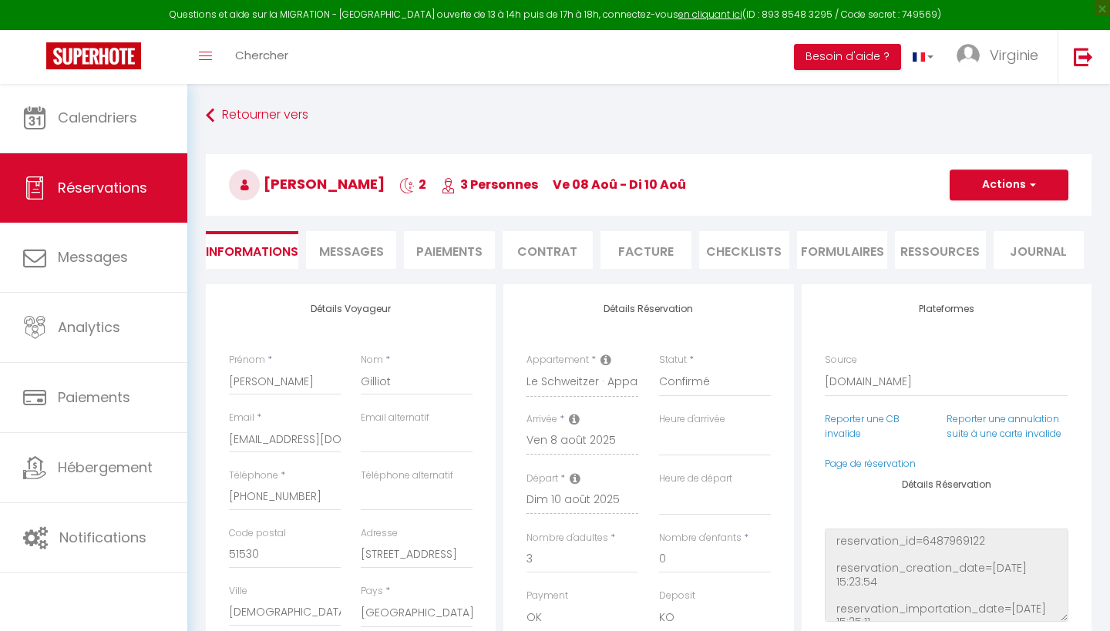
select select "54637"
select select
select select "14"
select select "2"
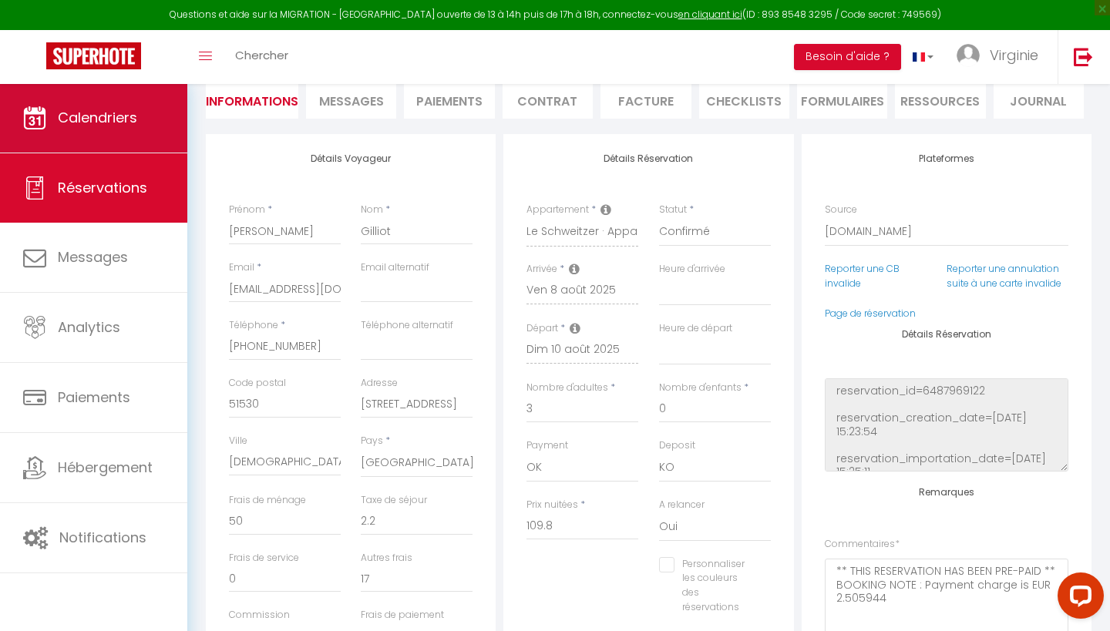
click at [84, 113] on span "Calendriers" at bounding box center [97, 117] width 79 height 19
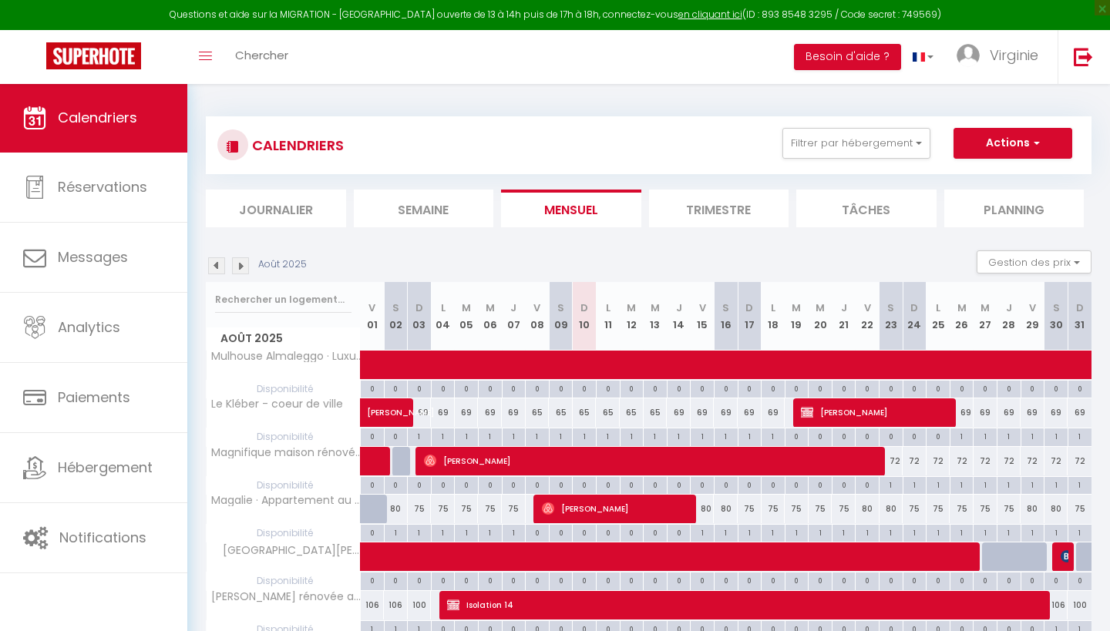
click at [283, 206] on li "Journalier" at bounding box center [276, 209] width 140 height 38
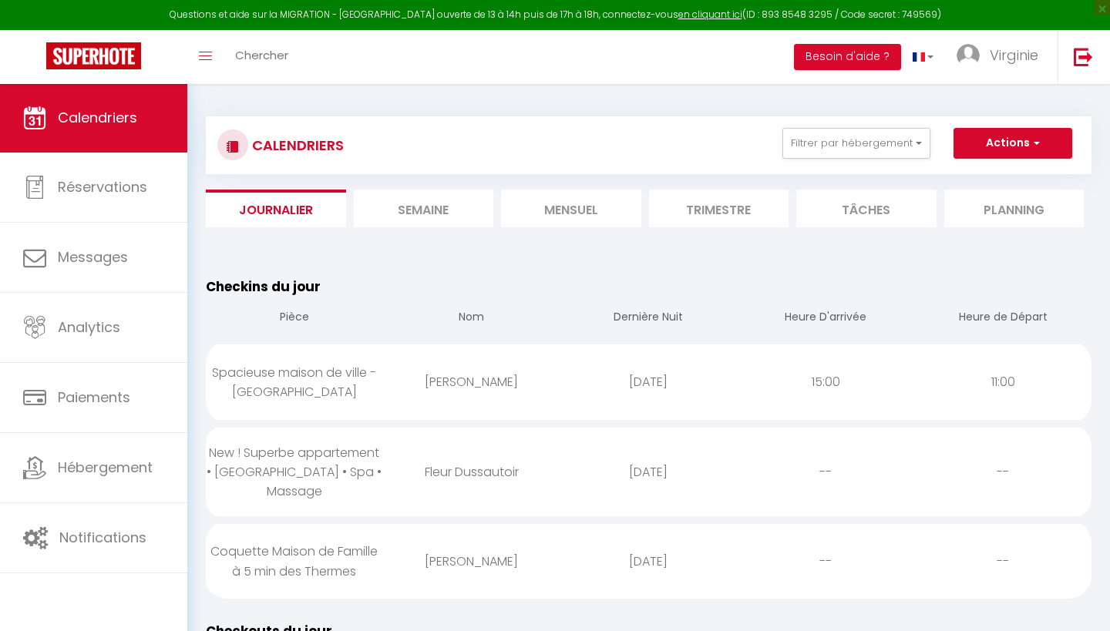
click at [578, 210] on li "Mensuel" at bounding box center [571, 209] width 140 height 38
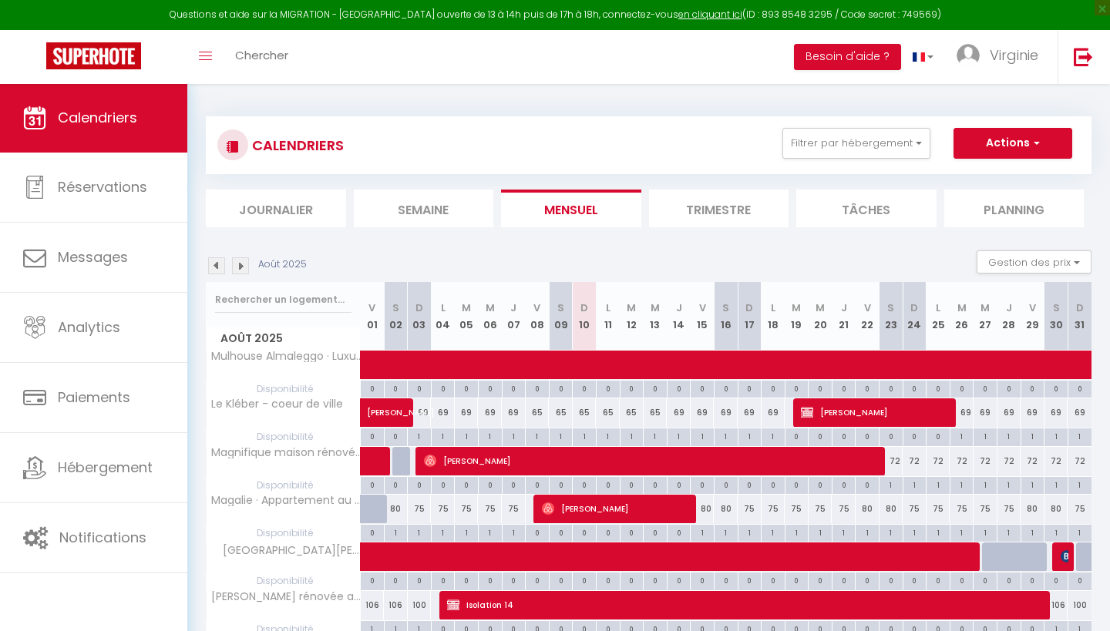
click at [215, 268] on img at bounding box center [216, 266] width 17 height 17
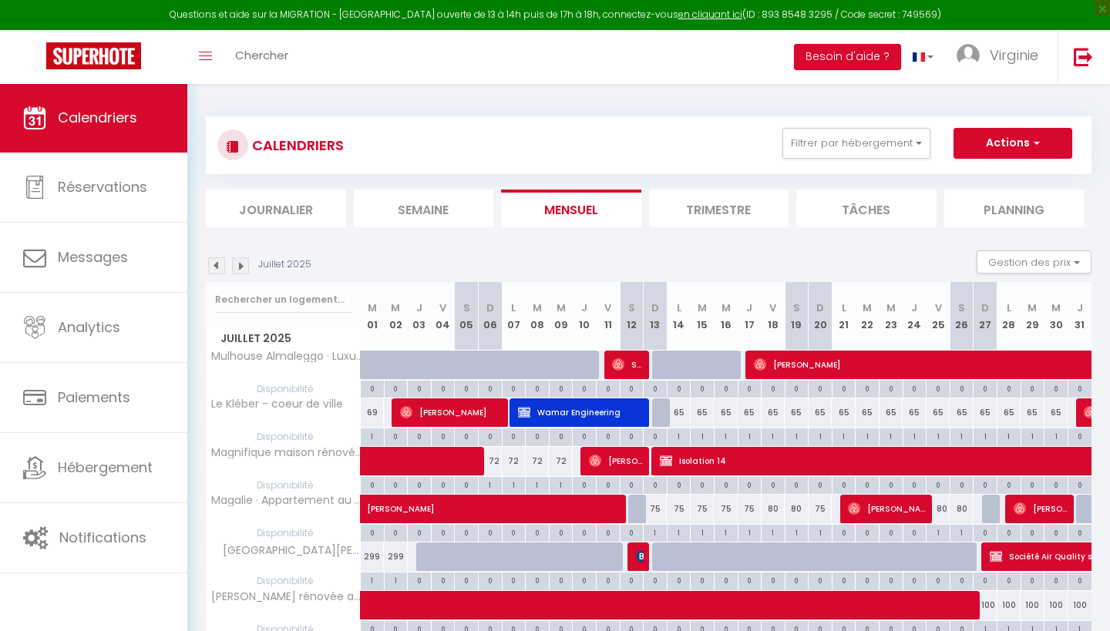
click at [632, 362] on span "Summer 周" at bounding box center [628, 364] width 32 height 29
select select "OK"
select select "0"
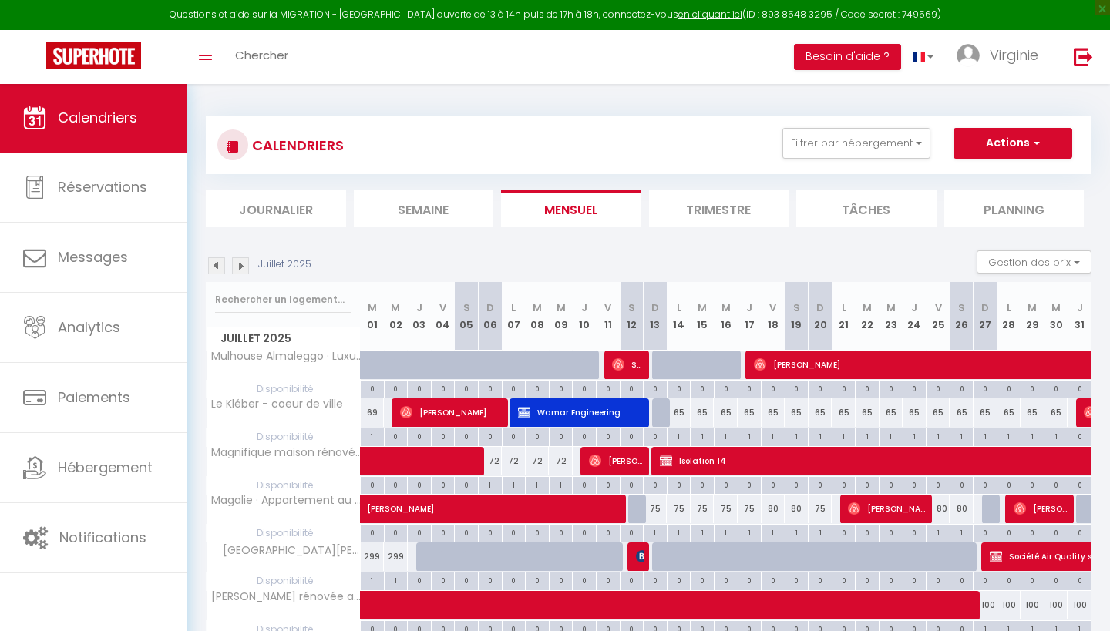
select select "1"
select select
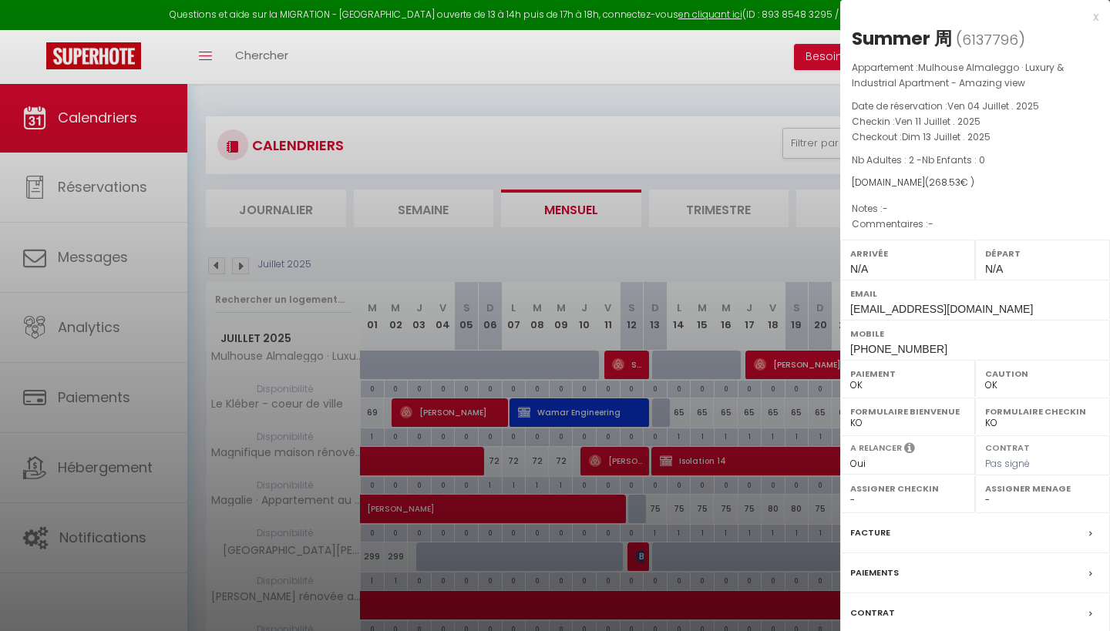
select select "46264"
click at [1095, 18] on div "x" at bounding box center [969, 17] width 258 height 19
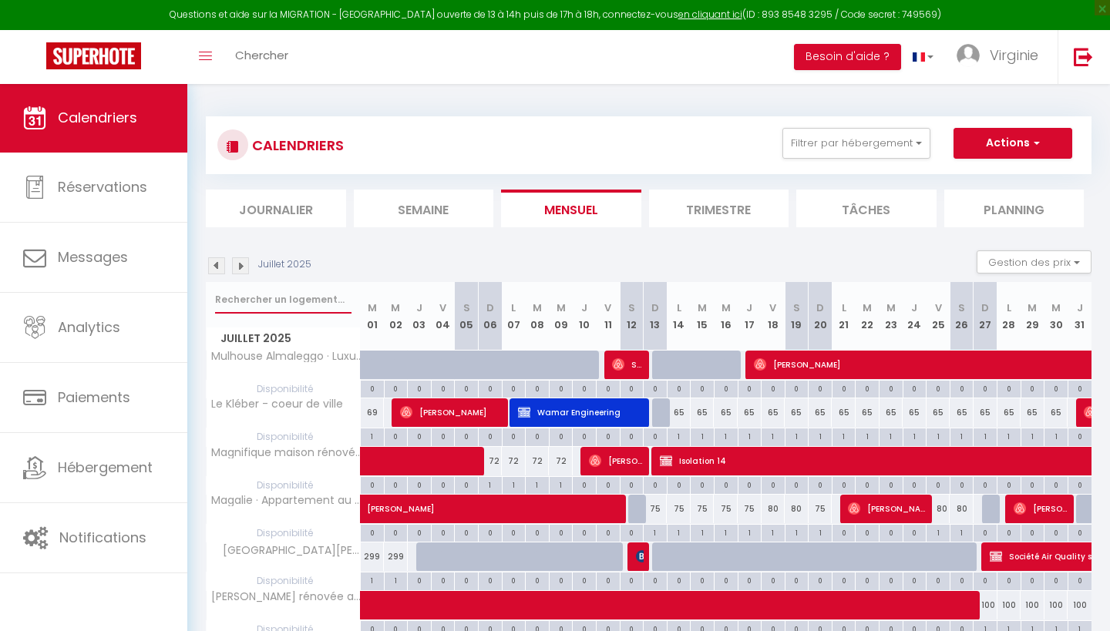
click at [280, 297] on input "text" at bounding box center [283, 300] width 136 height 28
type input "colmar"
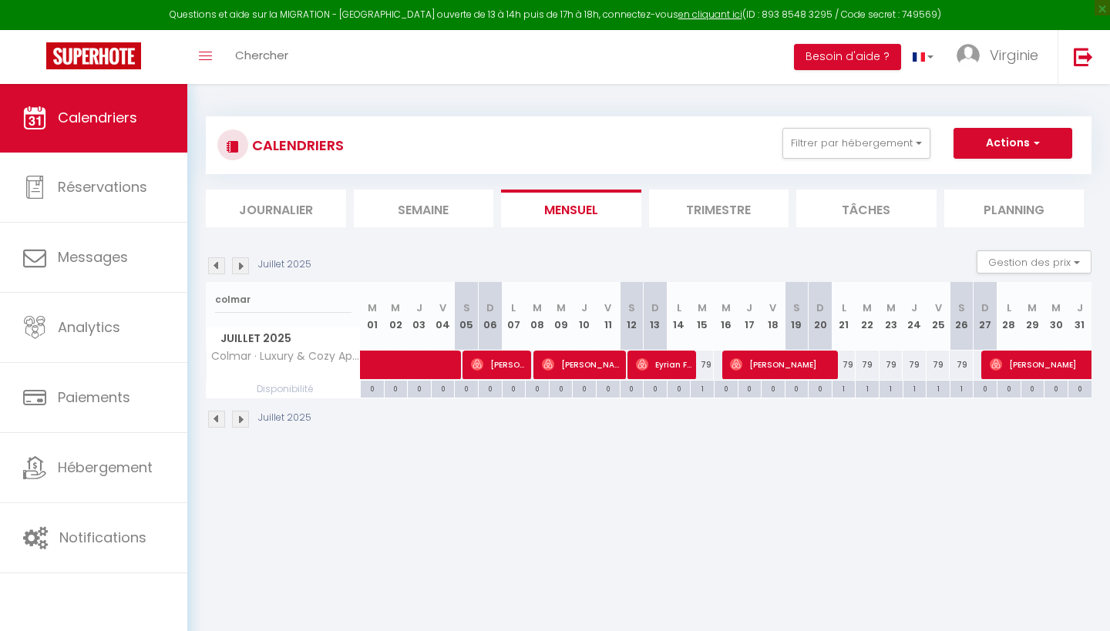
click at [419, 359] on span at bounding box center [448, 365] width 142 height 29
select select
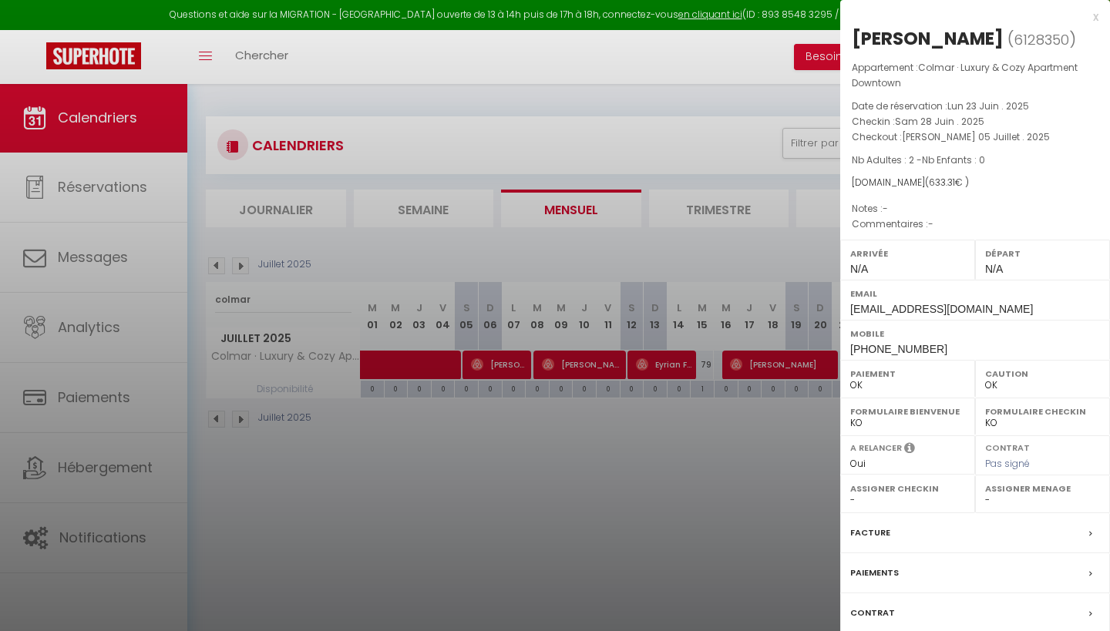
click at [1096, 18] on div "x" at bounding box center [969, 17] width 258 height 19
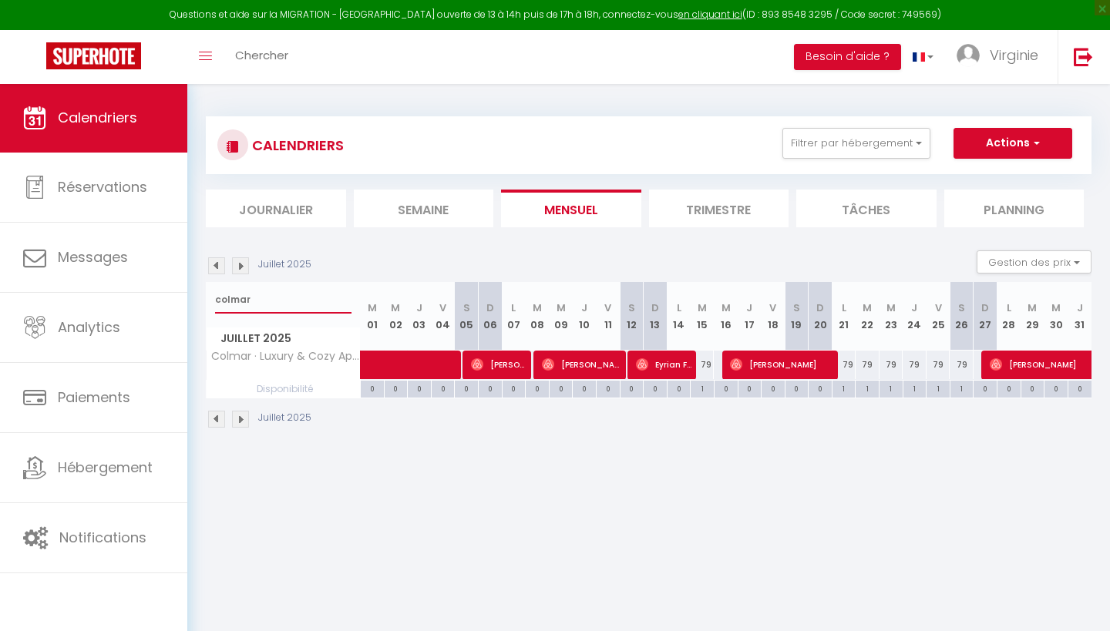
click at [310, 300] on input "colmar" at bounding box center [283, 300] width 136 height 28
type input "c"
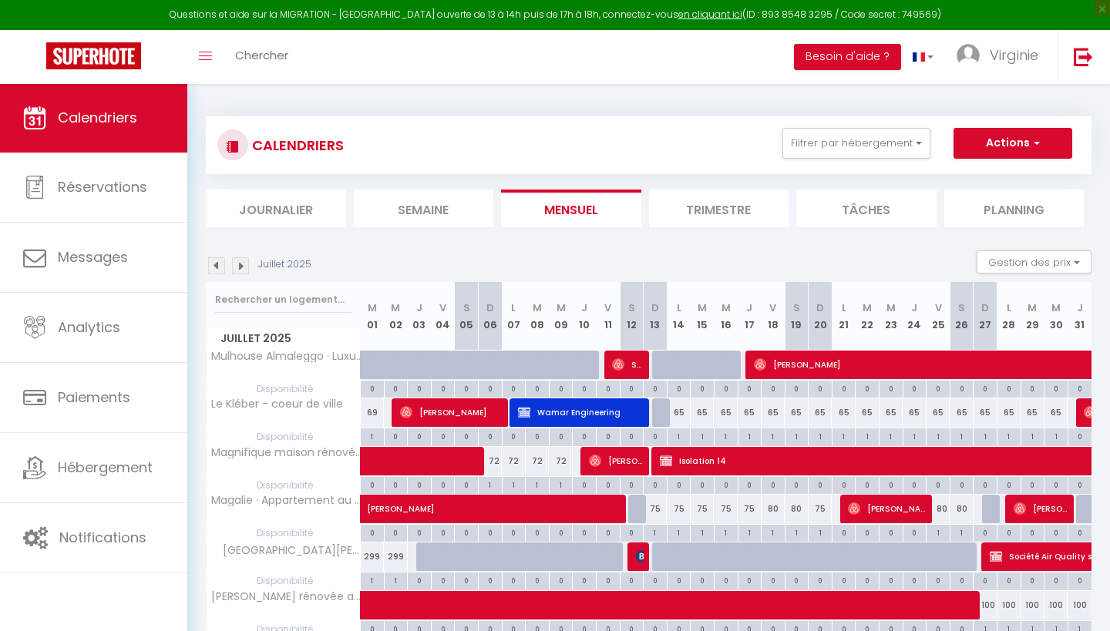
click at [559, 407] on span "Wamar Engineering" at bounding box center [581, 412] width 127 height 29
select select "KO"
select select "46777"
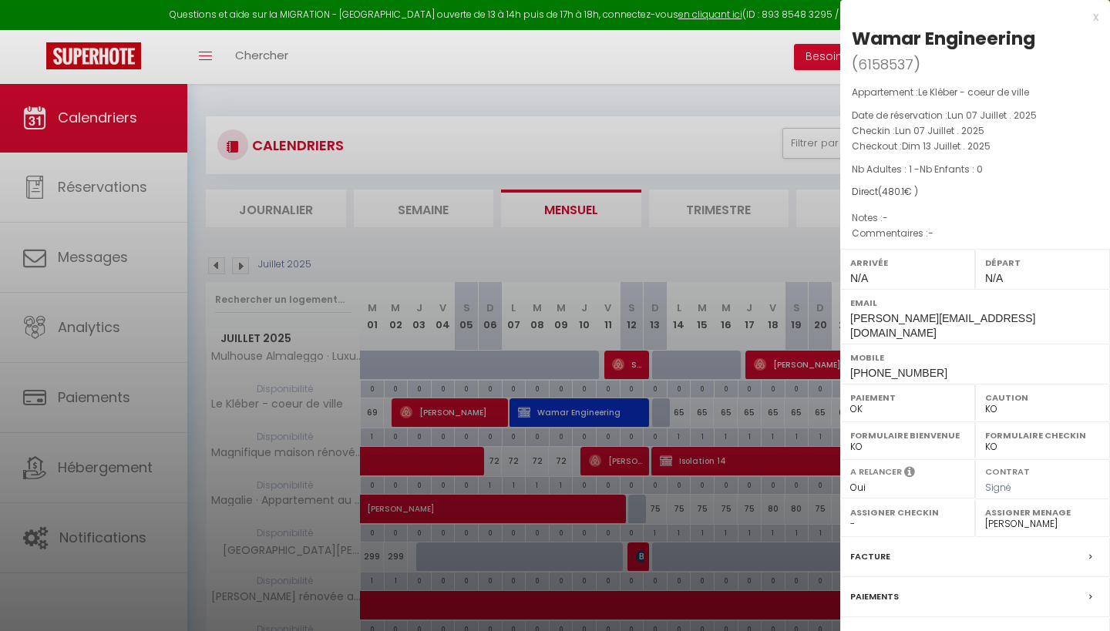
click at [1094, 17] on div "x" at bounding box center [969, 17] width 258 height 19
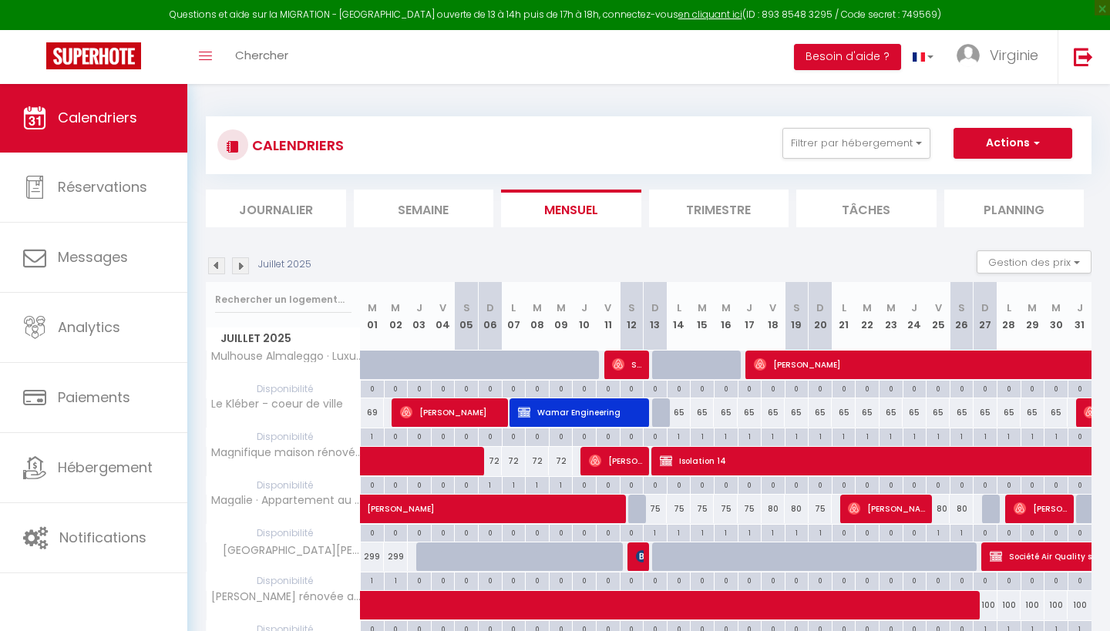
click at [579, 418] on span "Wamar Engineering" at bounding box center [581, 412] width 127 height 29
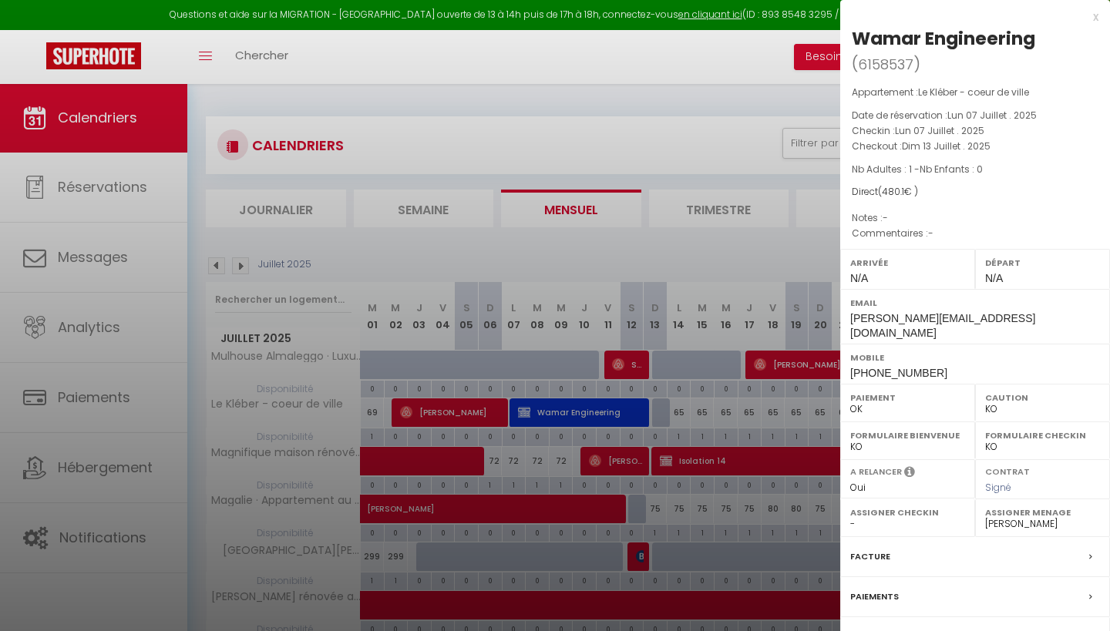
click at [883, 589] on label "Paiements" at bounding box center [874, 597] width 49 height 16
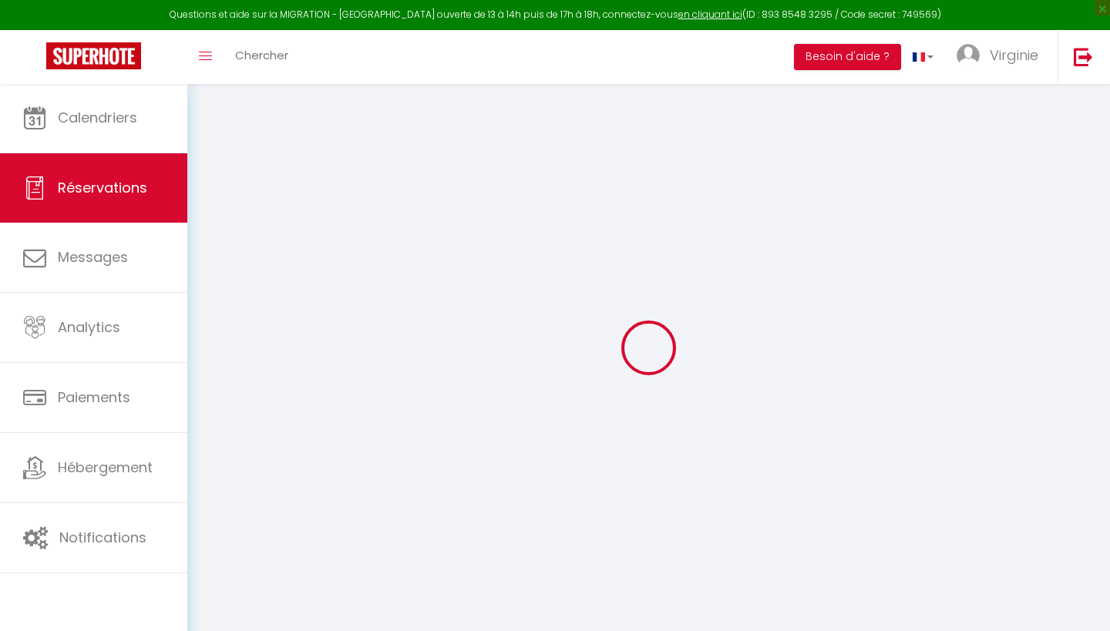
type input "Wamar"
type input "Engineering"
type input "[PERSON_NAME][EMAIL_ADDRESS][DOMAIN_NAME]"
type input "[PHONE_NUMBER]"
type input "90150"
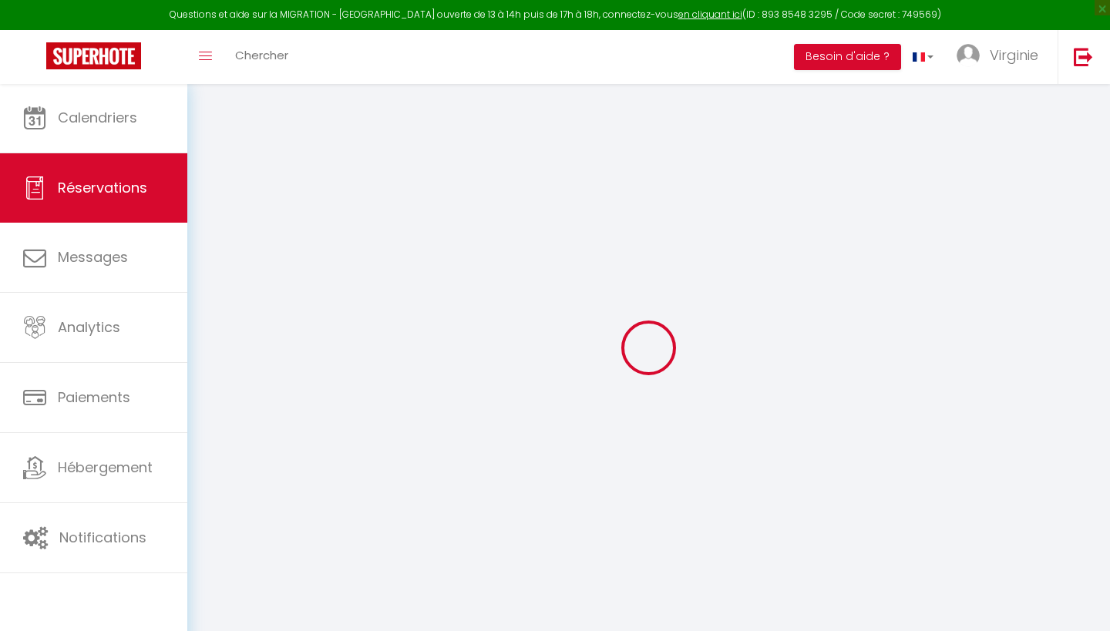
type input "ZI Aeropoarc"
type input "Fontaine"
select select "FR"
select select "71645"
select select "1"
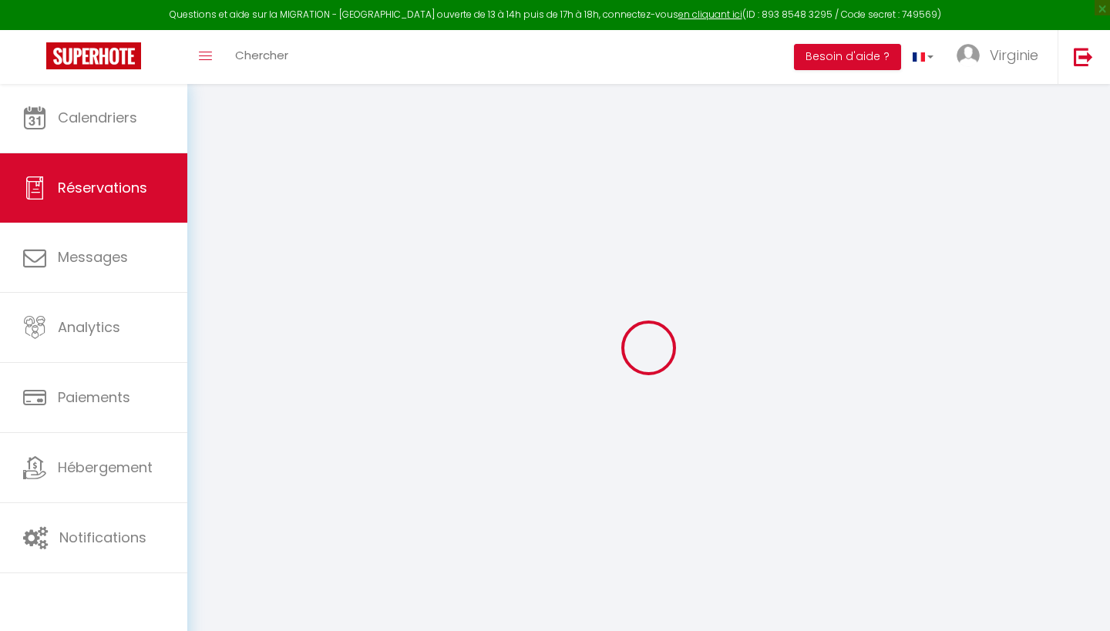
type input "Lun 07 Juillet 2025"
select select
type input "Dim 13 Juillet 2025"
select select
type input "1"
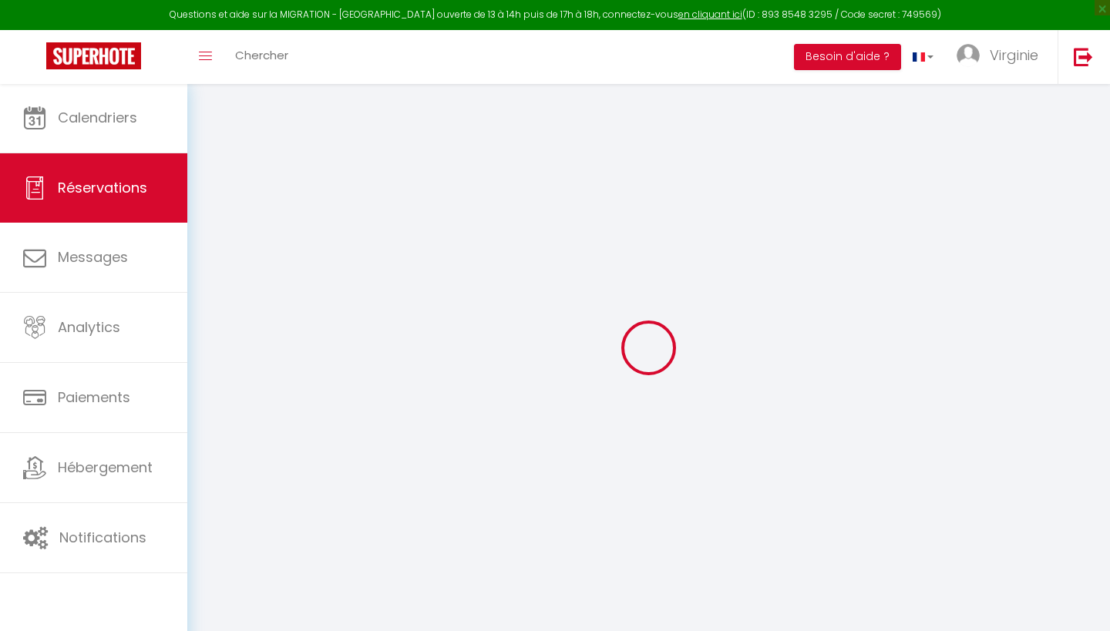
select select "12"
select select
type input "414"
checkbox input "true"
type input "0"
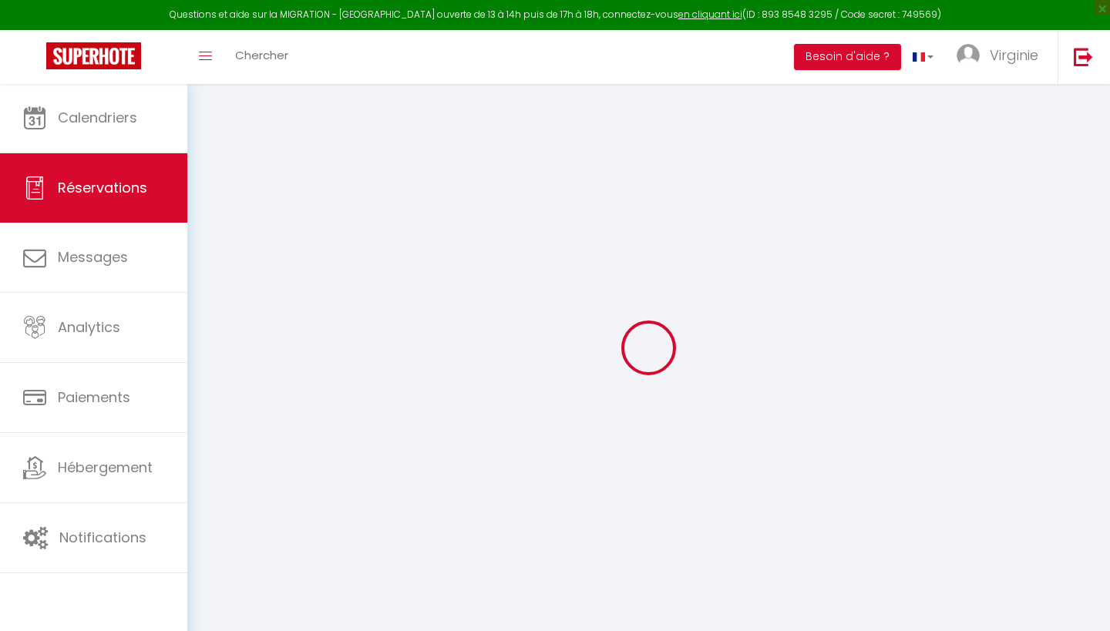
type input "0"
select select
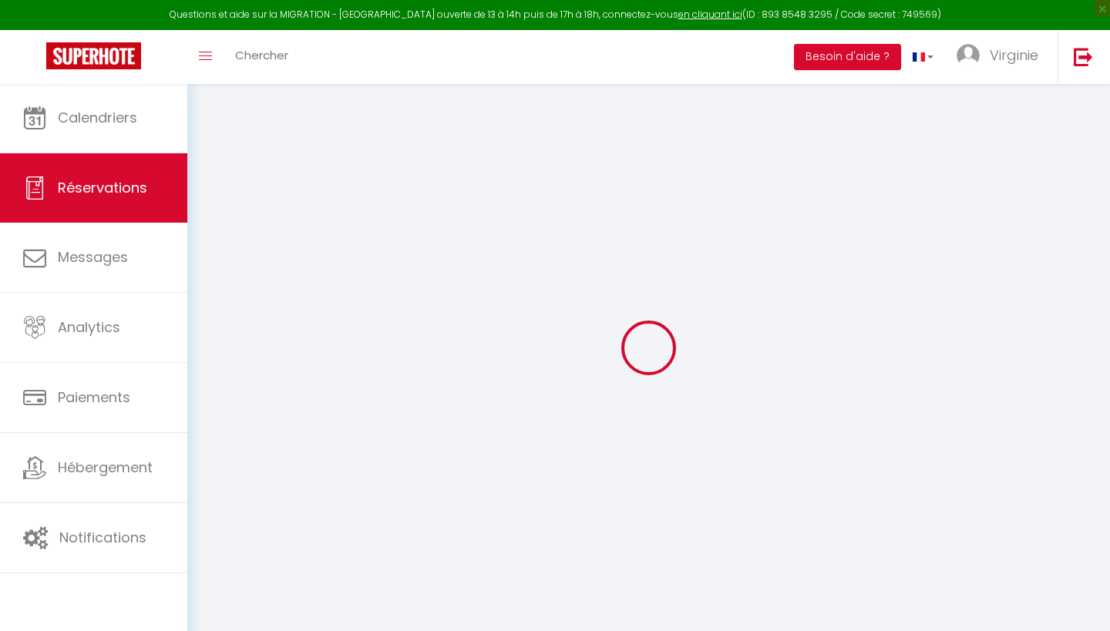
select select "14"
checkbox input "true"
select select
checkbox input "true"
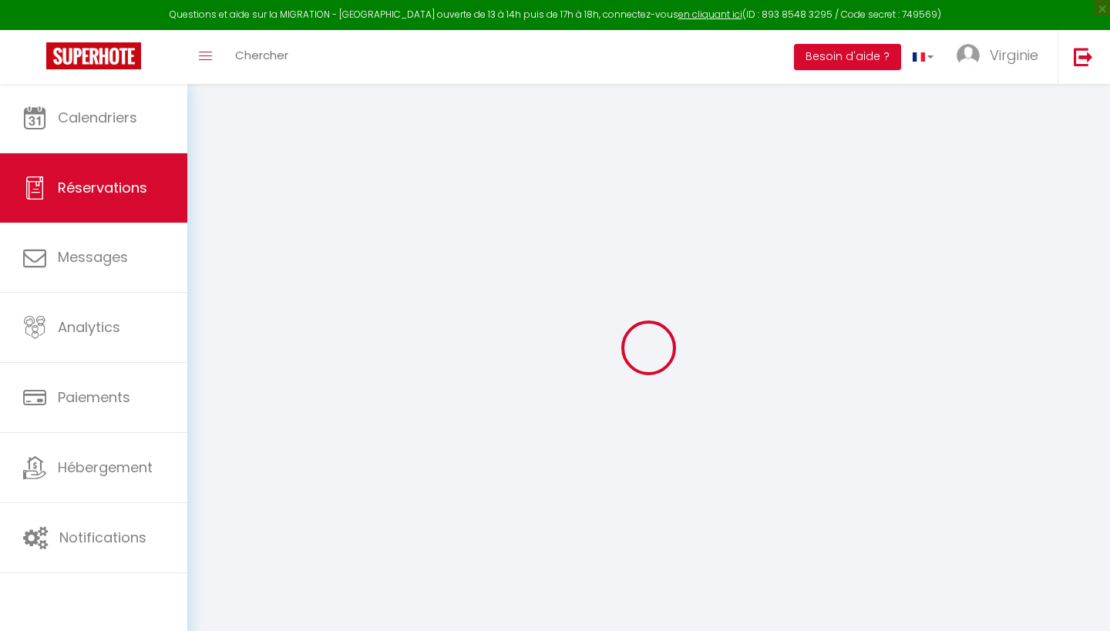
select select
checkbox input "true"
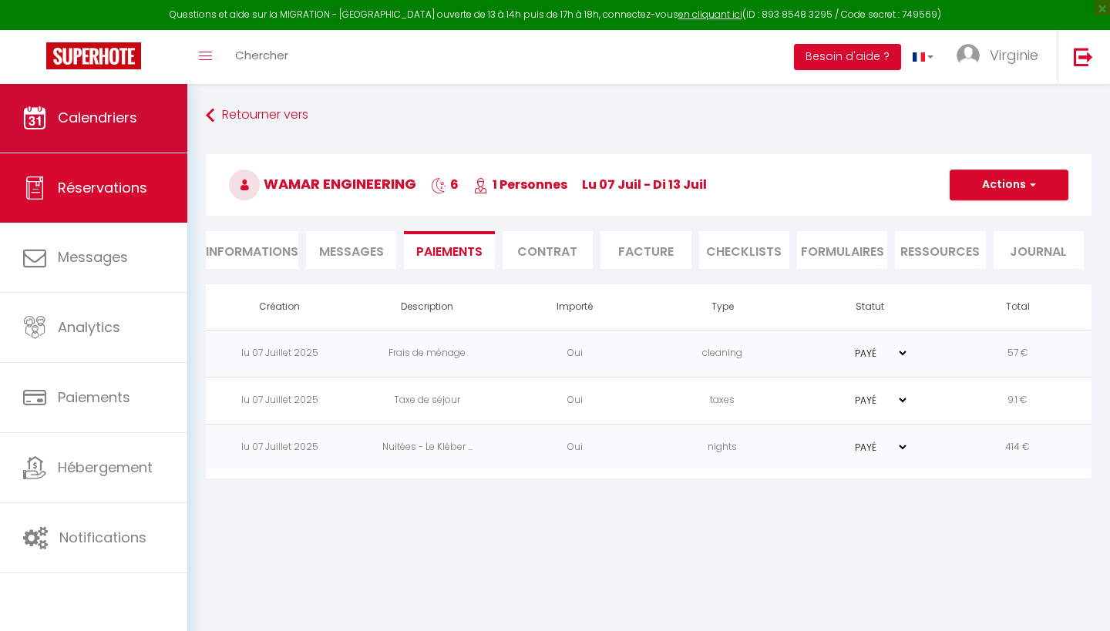
click at [118, 118] on span "Calendriers" at bounding box center [97, 117] width 79 height 19
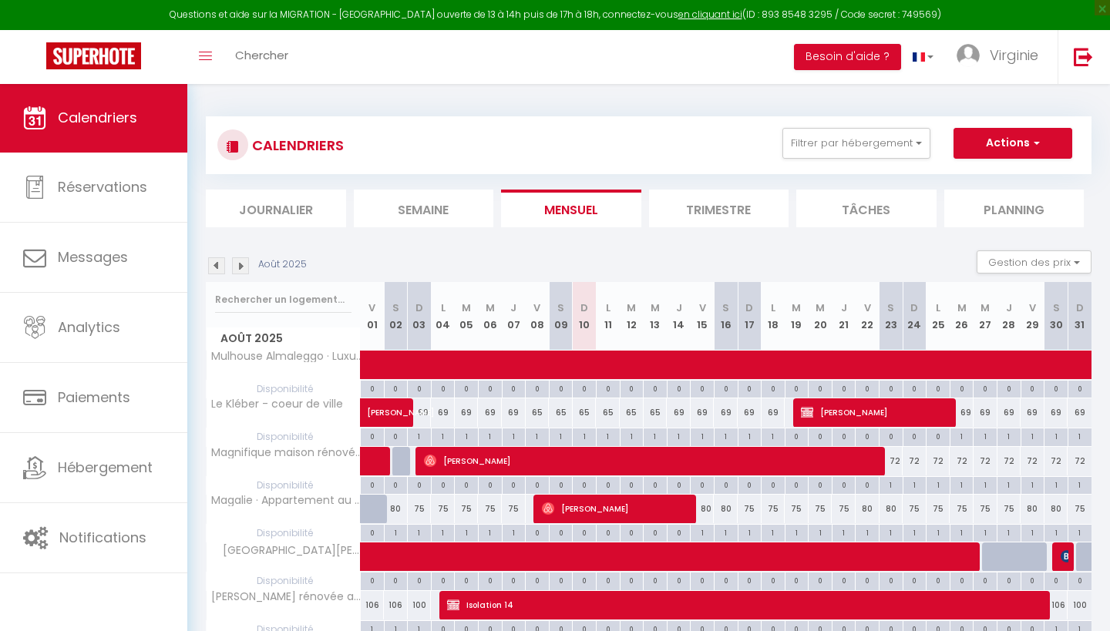
click at [217, 268] on img at bounding box center [216, 266] width 17 height 17
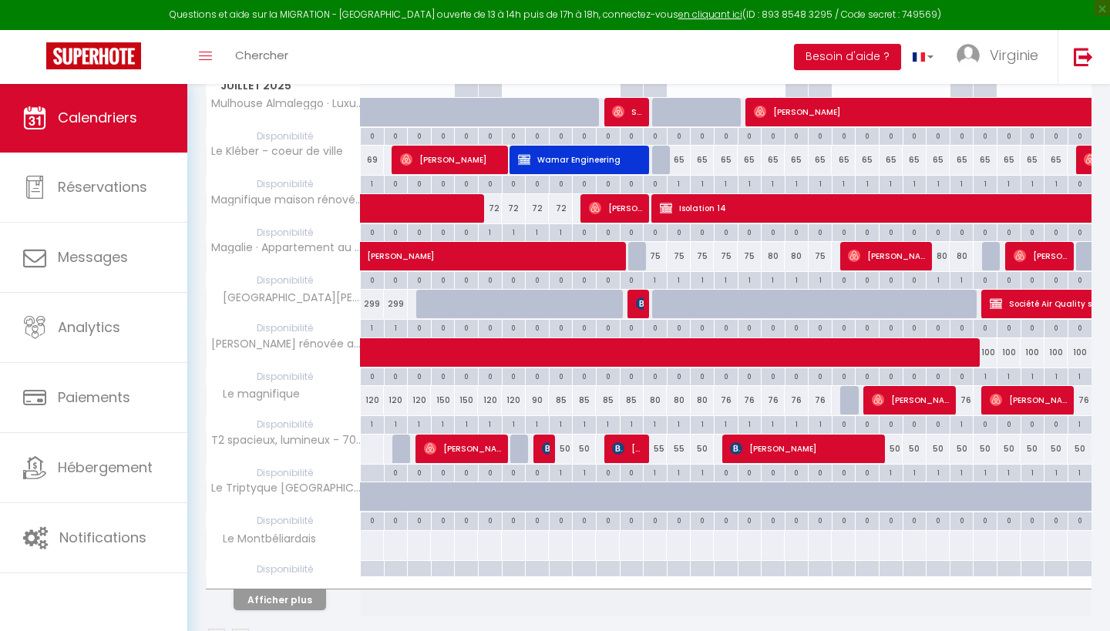
scroll to position [257, 0]
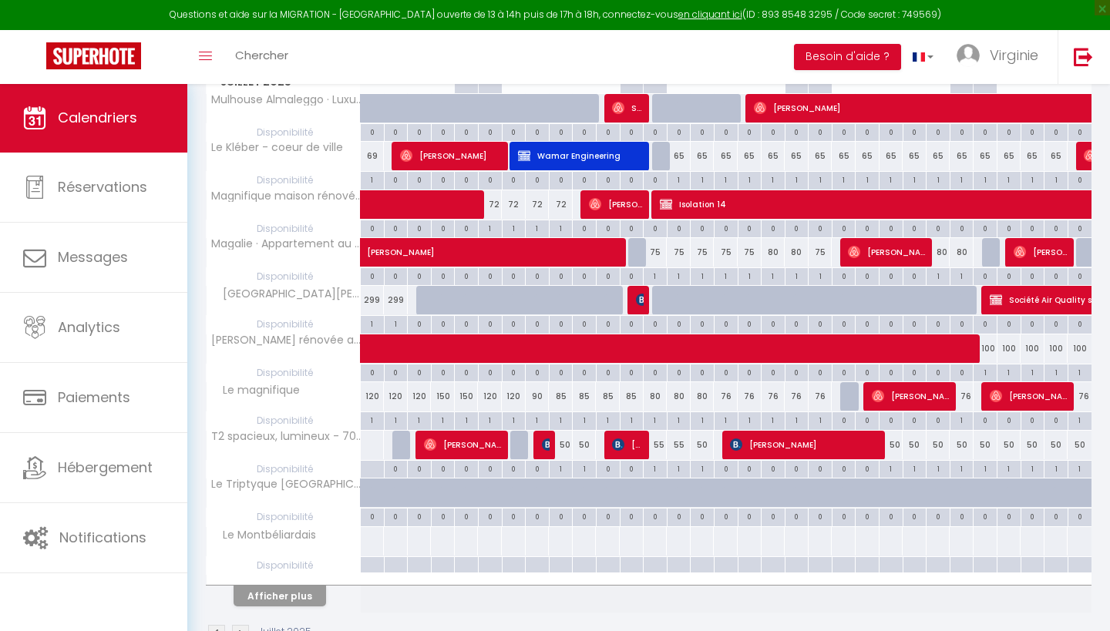
click at [305, 591] on button "Afficher plus" at bounding box center [280, 596] width 93 height 21
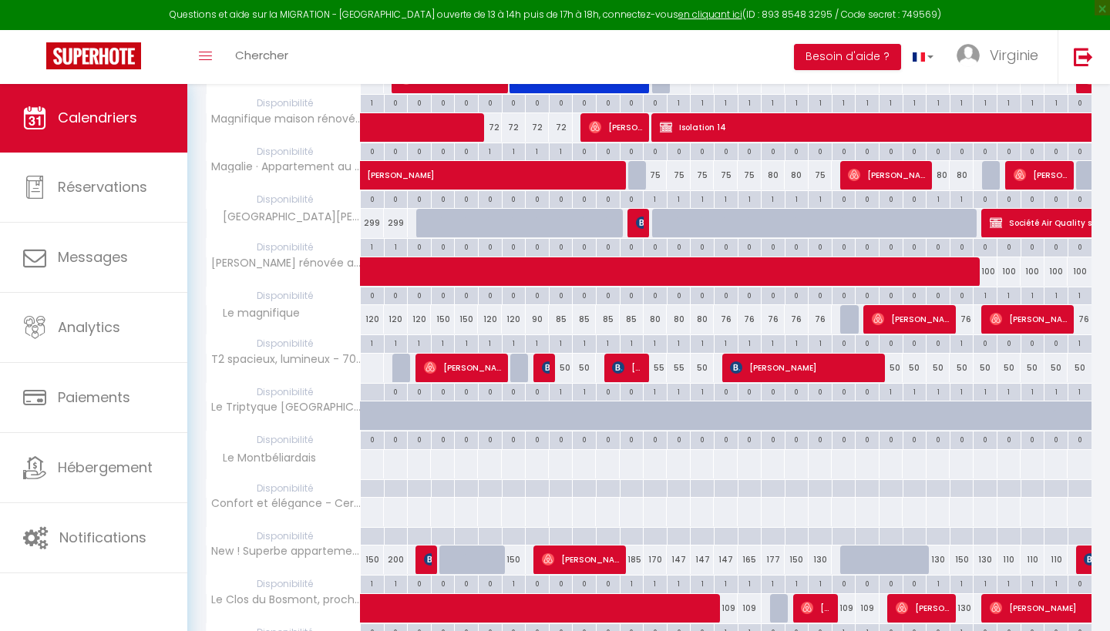
scroll to position [337, 0]
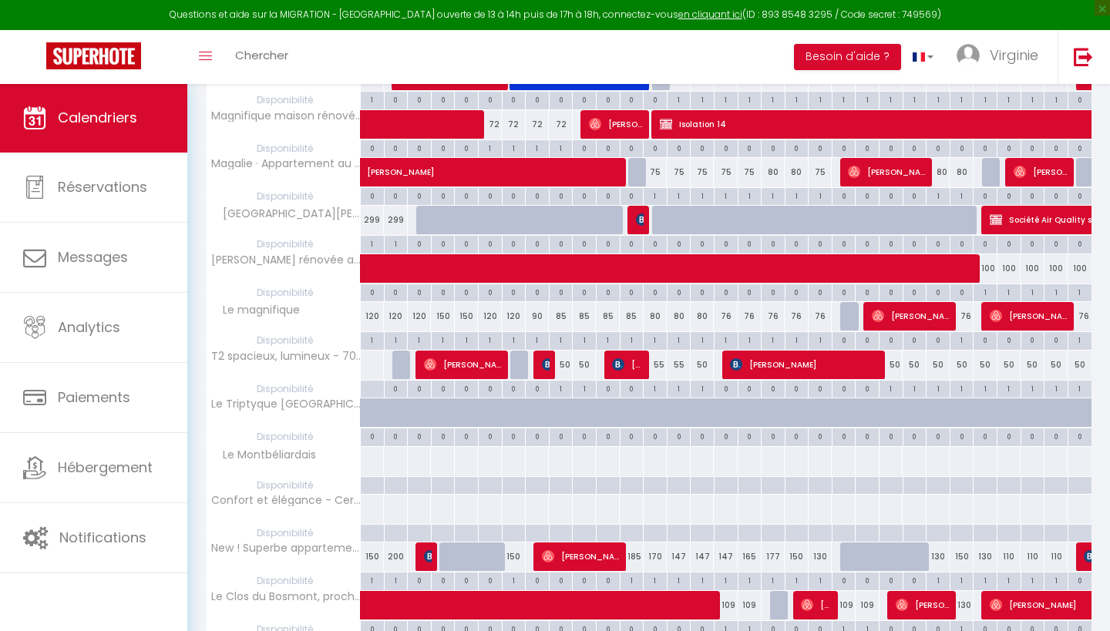
click at [554, 602] on span at bounding box center [643, 605] width 532 height 29
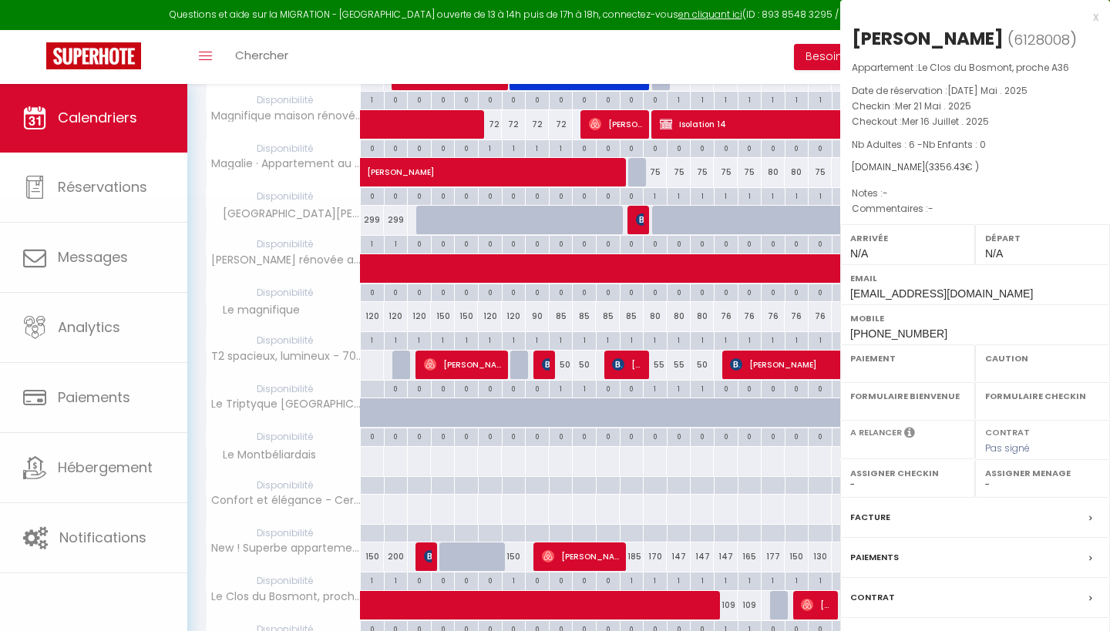
select select "OK"
select select "0"
select select "1"
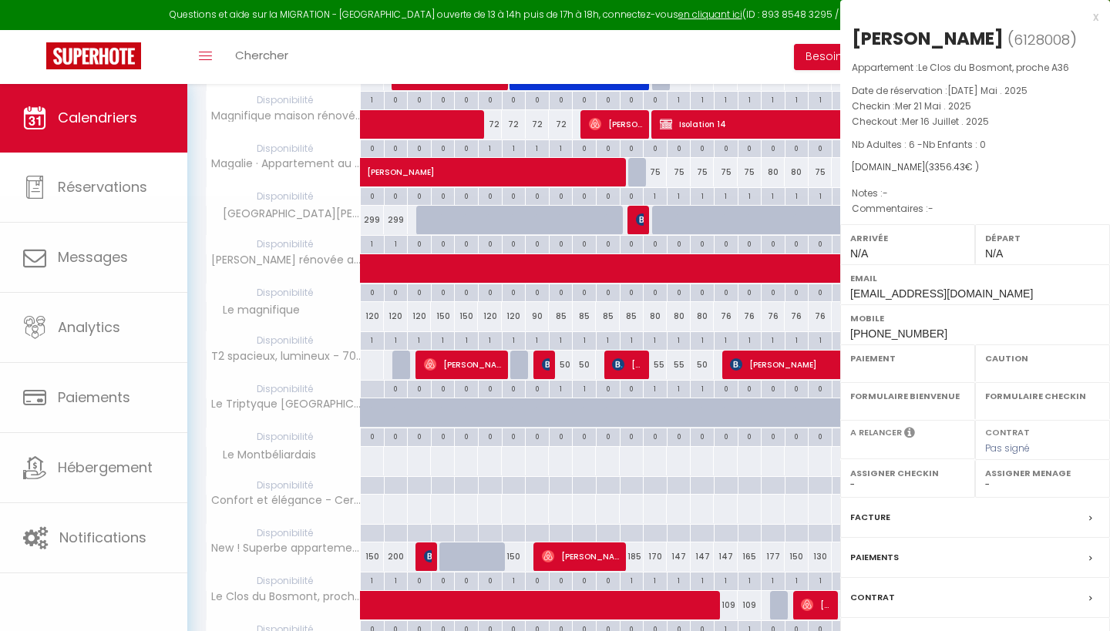
select select
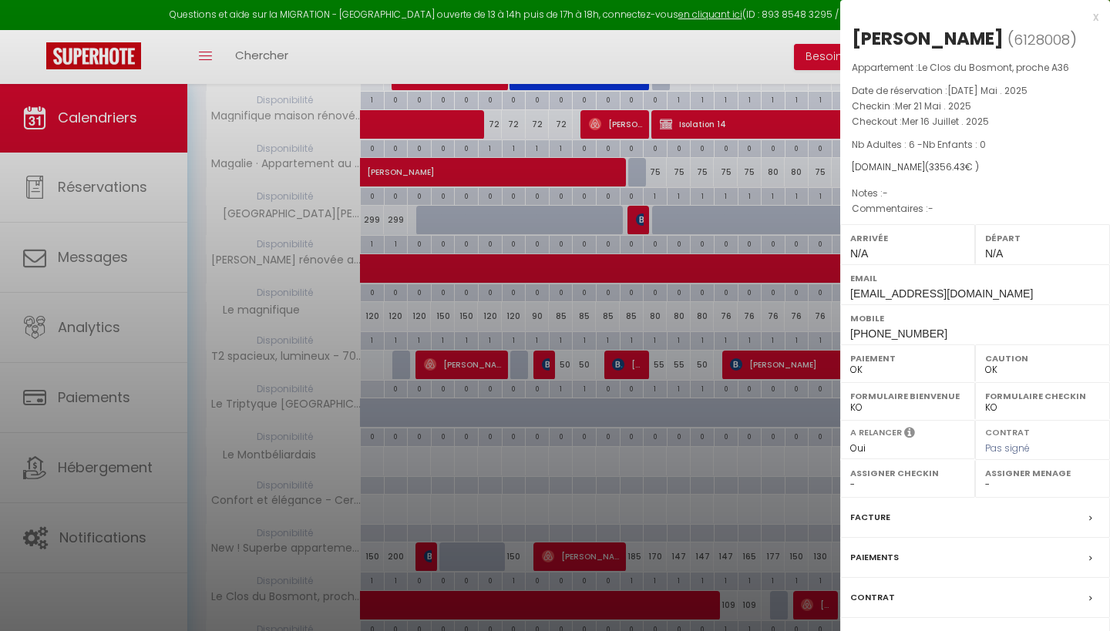
select select "47506"
click at [1098, 15] on div "x" at bounding box center [969, 17] width 258 height 19
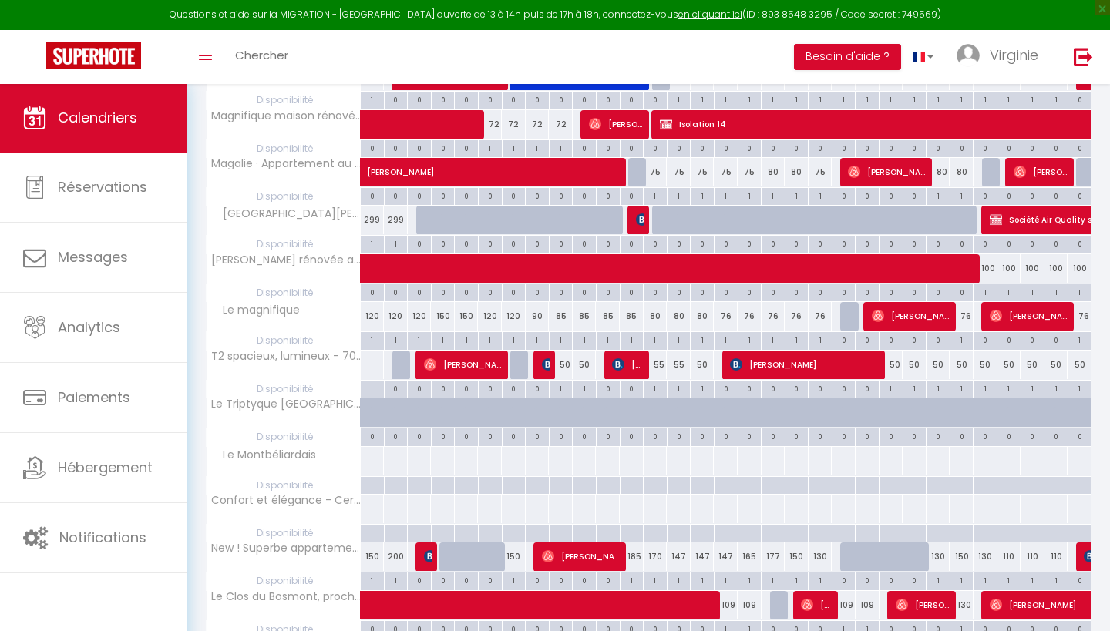
click at [812, 602] on img at bounding box center [807, 605] width 12 height 12
select select "36174"
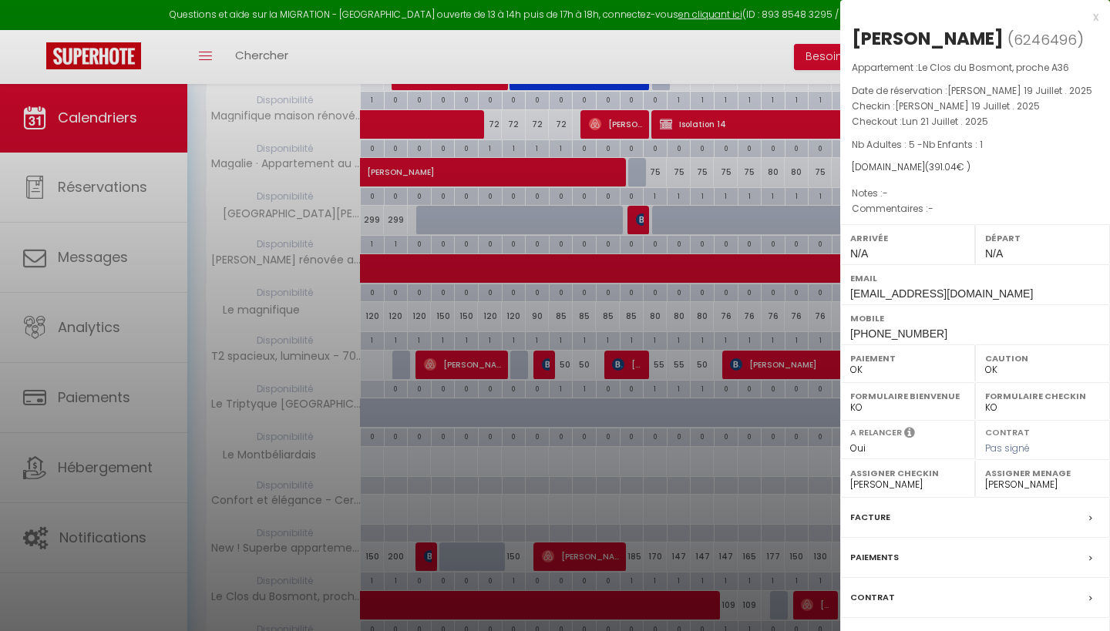
click at [1095, 17] on div "x" at bounding box center [969, 17] width 258 height 19
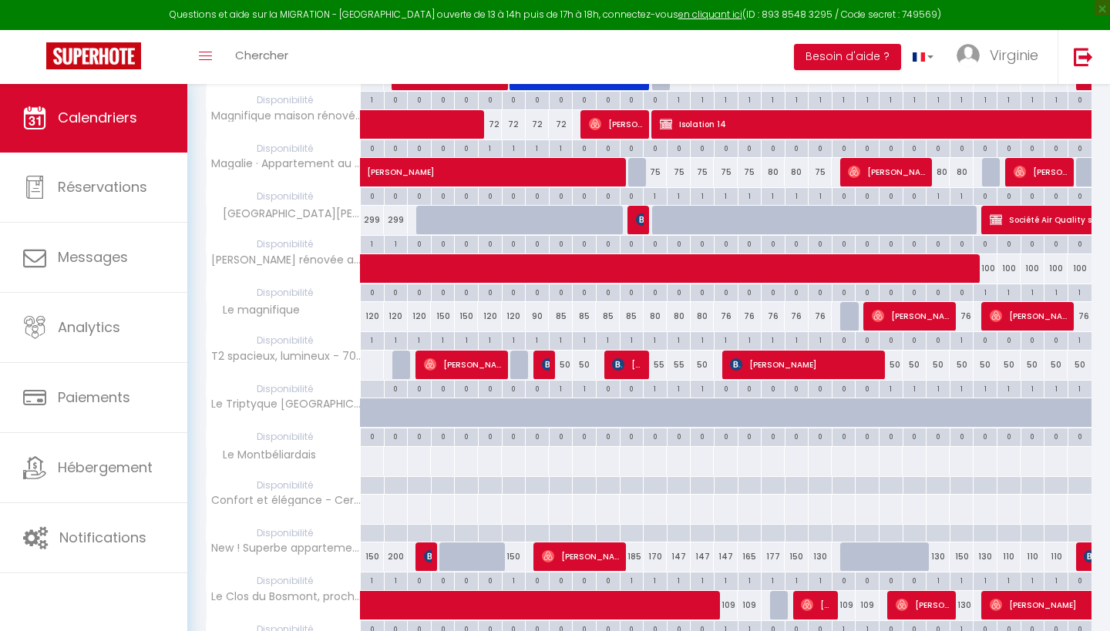
click at [921, 600] on span "[PERSON_NAME]" at bounding box center [924, 605] width 56 height 29
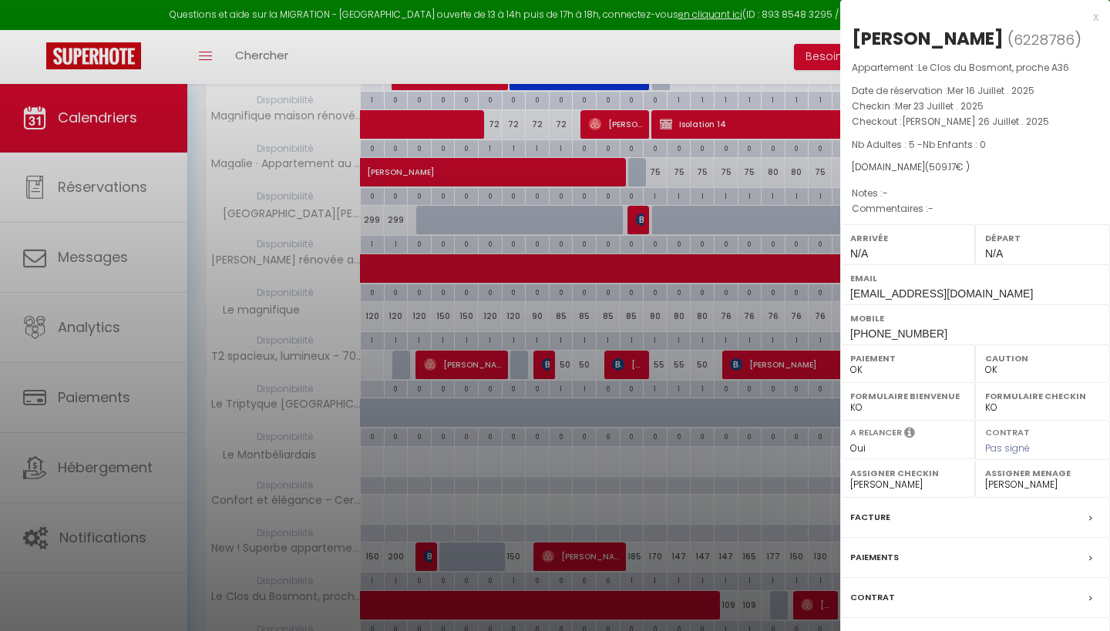
click at [1095, 17] on div "x" at bounding box center [969, 17] width 258 height 19
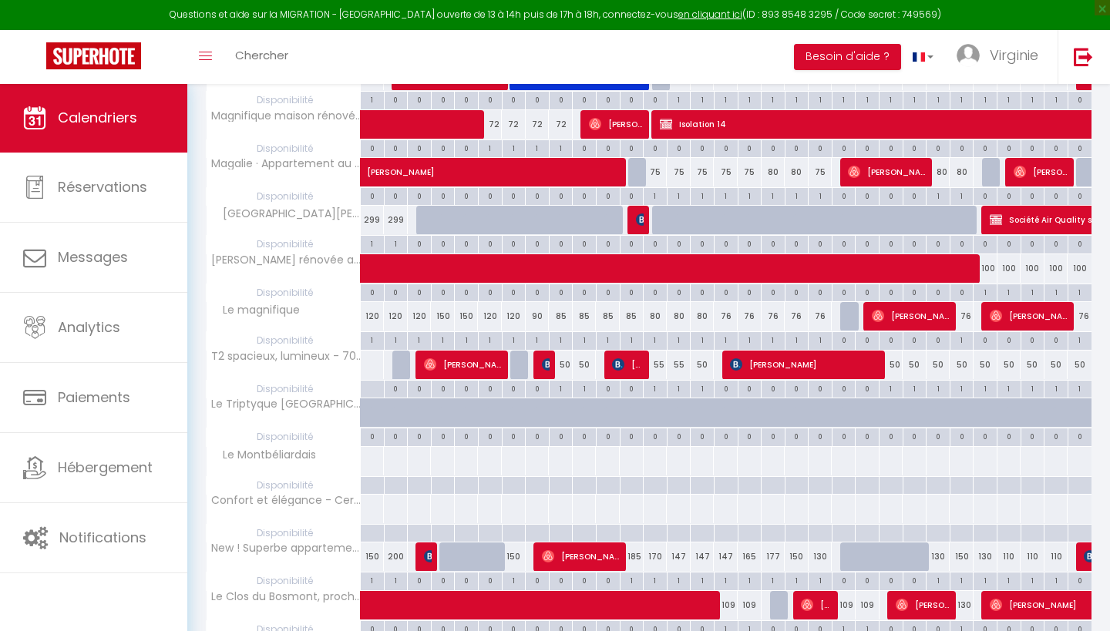
click at [817, 598] on span "[PERSON_NAME]" at bounding box center [817, 605] width 32 height 29
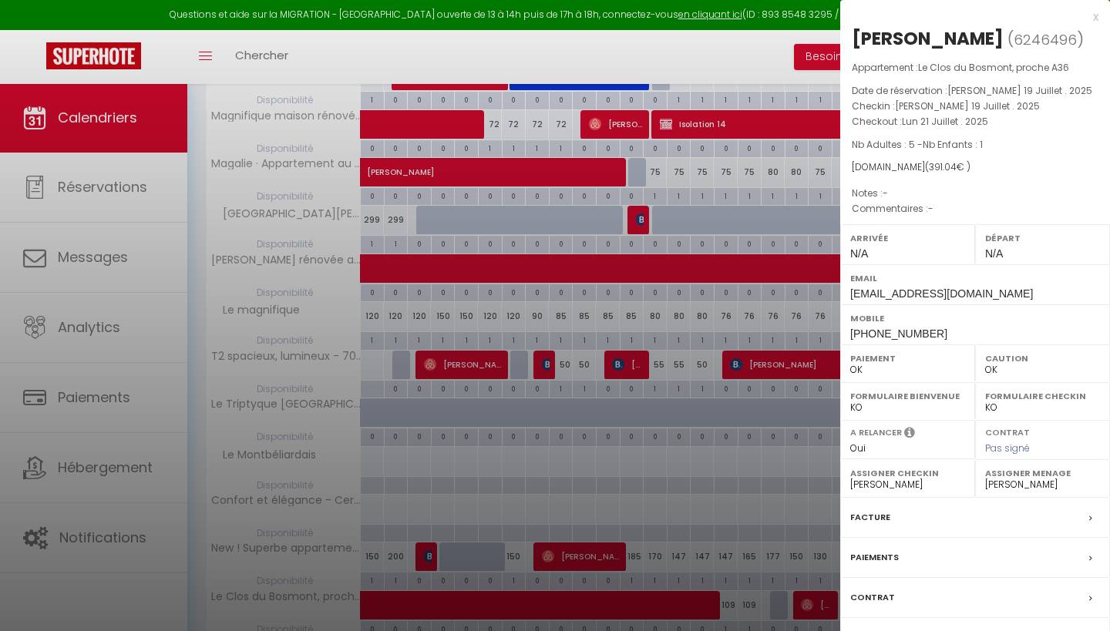
click at [1095, 17] on div "x" at bounding box center [969, 17] width 258 height 19
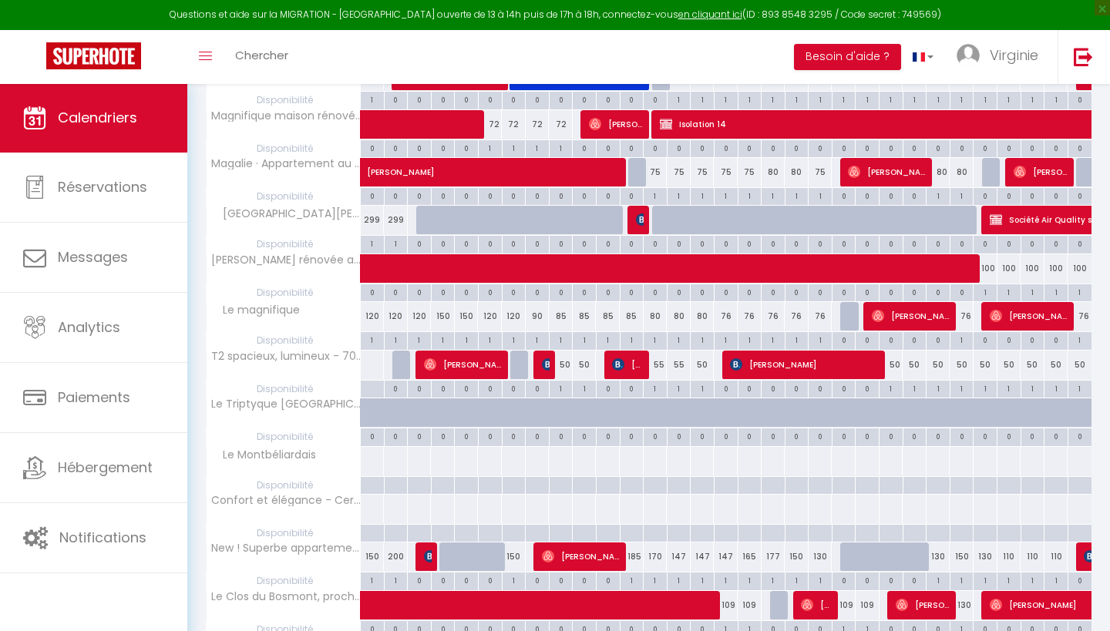
click at [475, 600] on span at bounding box center [643, 605] width 532 height 29
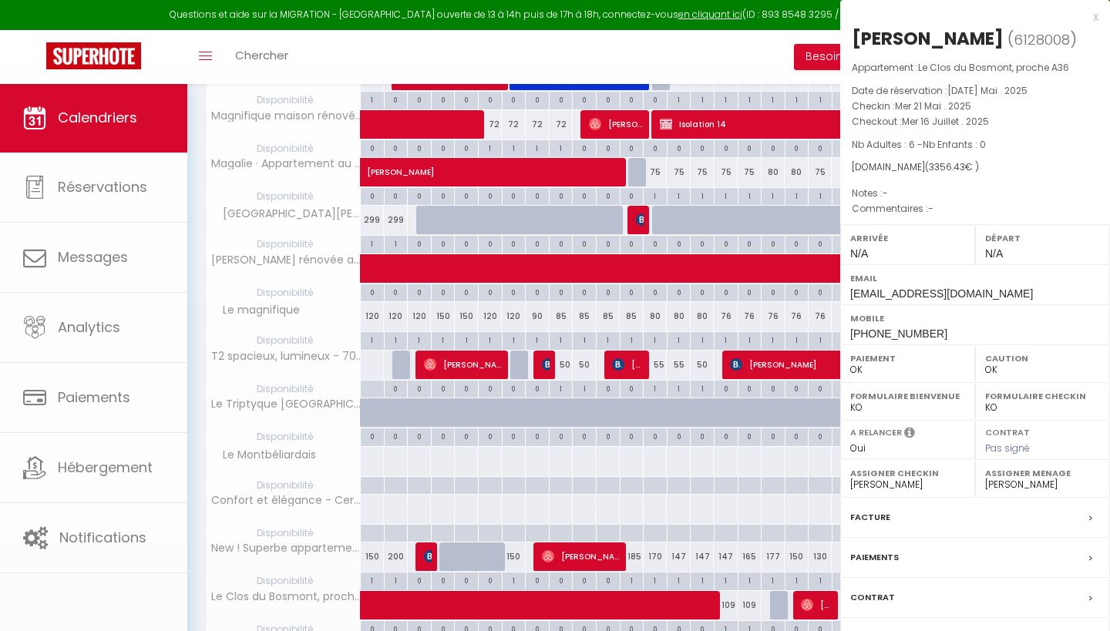
select select
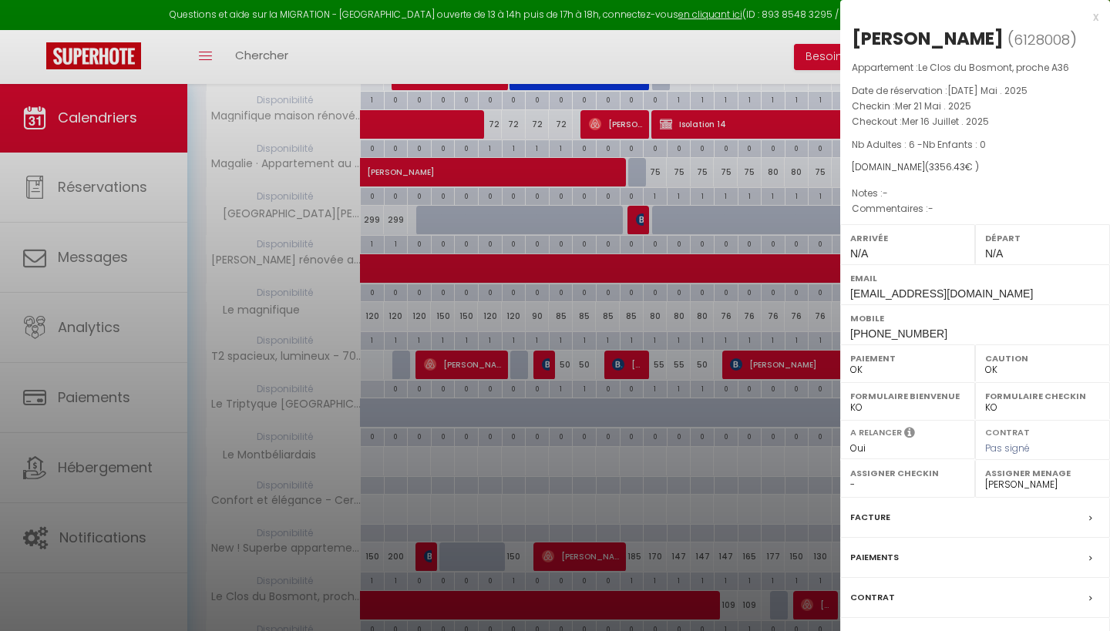
click at [1097, 16] on div "x" at bounding box center [969, 17] width 258 height 19
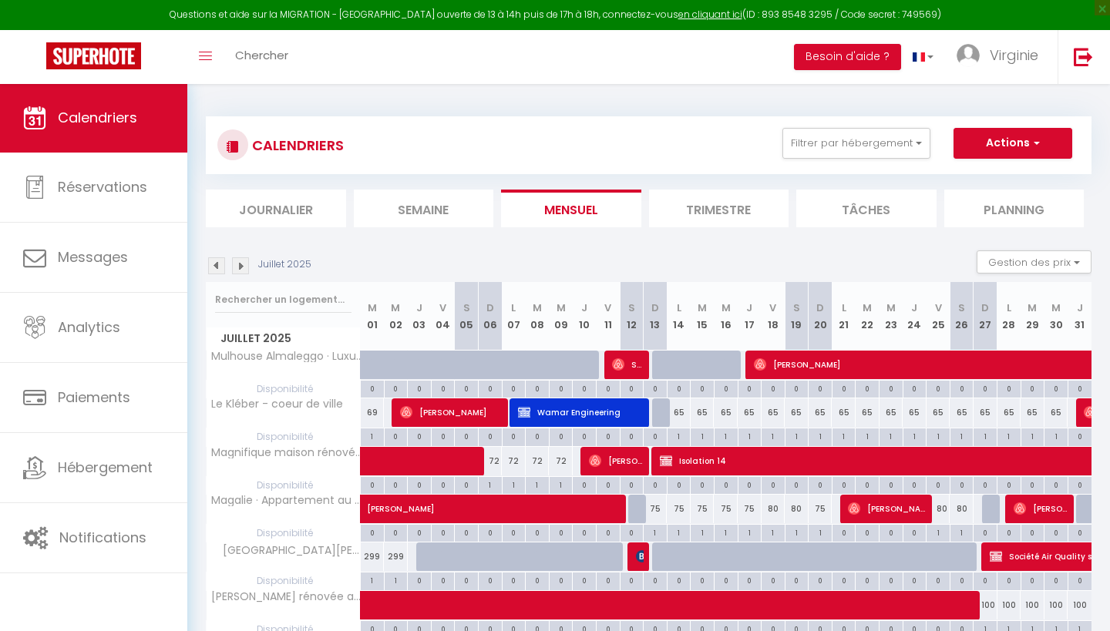
scroll to position [0, 0]
click at [293, 214] on li "Journalier" at bounding box center [276, 209] width 140 height 38
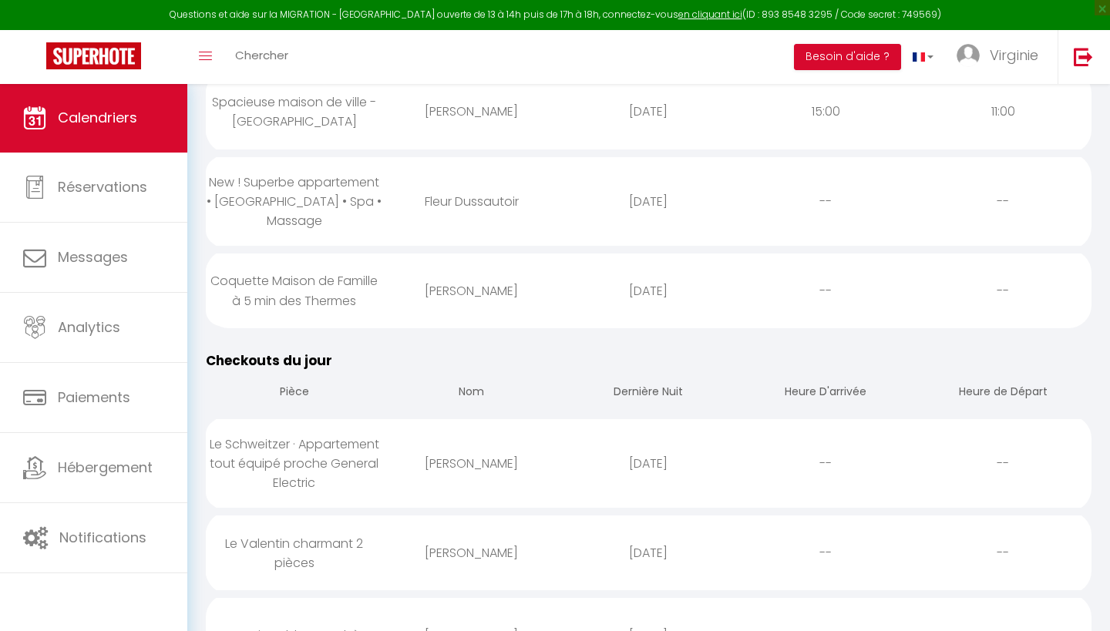
scroll to position [283, 0]
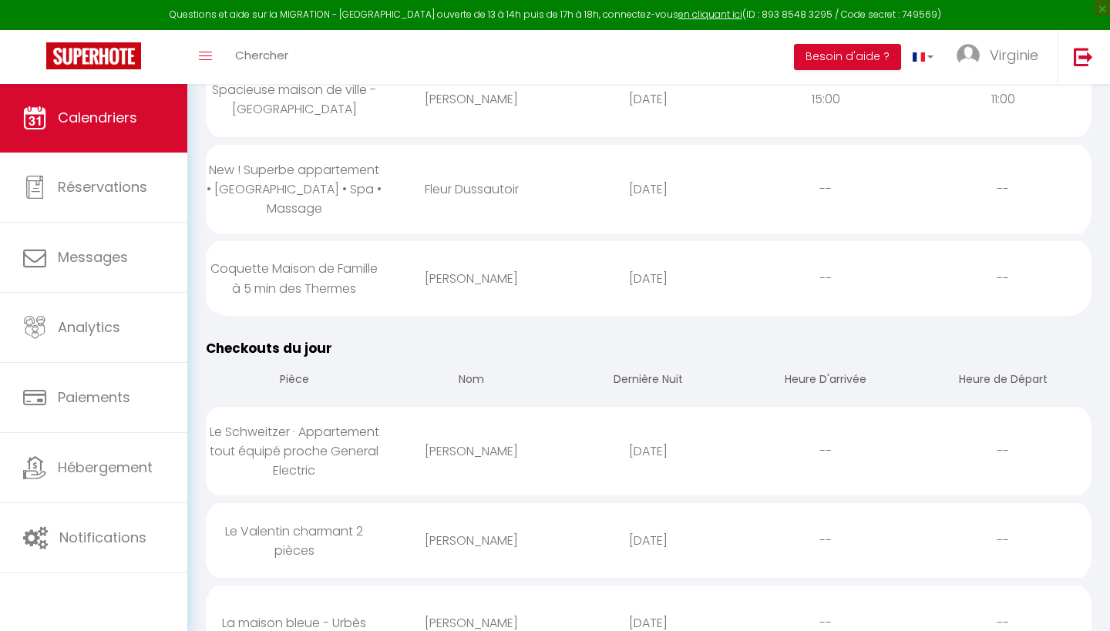
click at [354, 426] on div "Le Schweitzer · Appartement tout équipé proche General Electric" at bounding box center [294, 451] width 177 height 89
select select "0"
select select "1"
select select
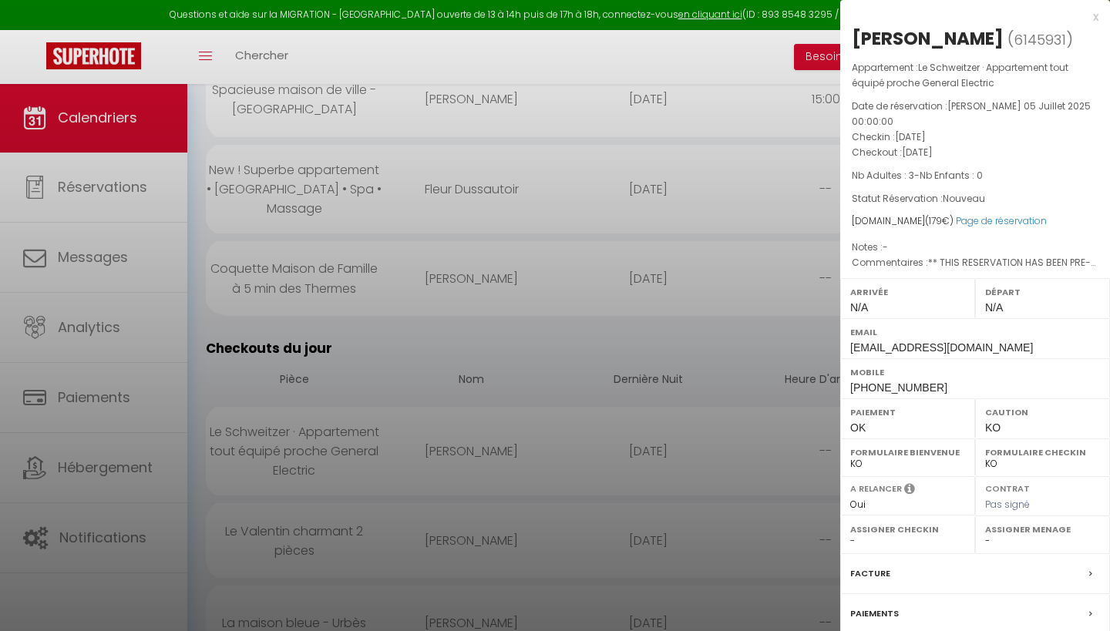
select select "47506"
click at [877, 606] on label "Paiements" at bounding box center [874, 614] width 49 height 16
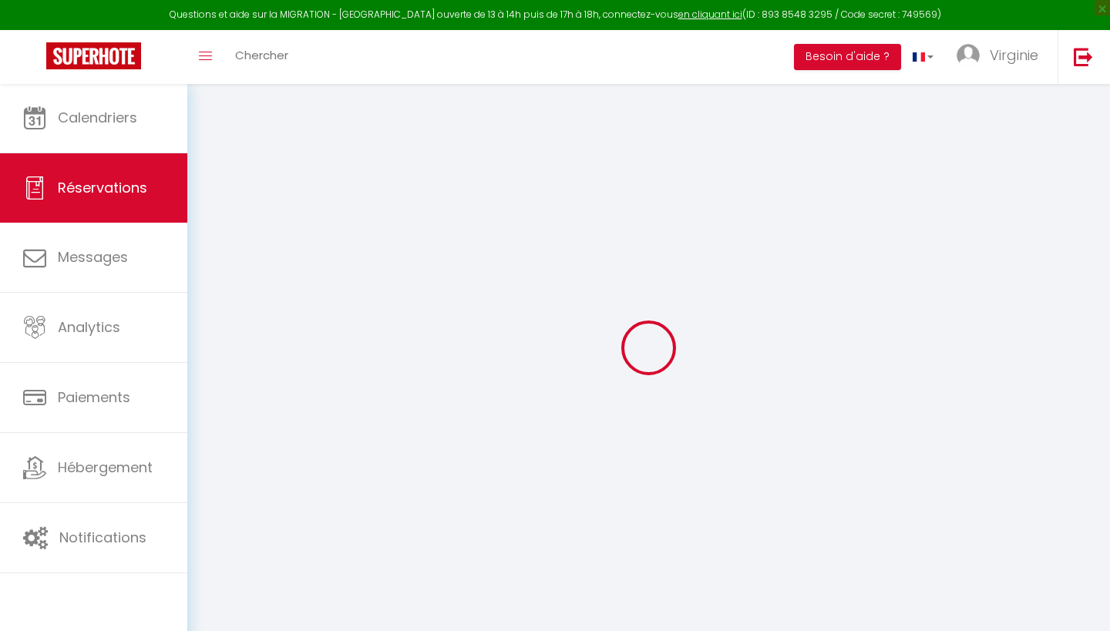
type input "[PERSON_NAME]"
type input "Gilliot"
type input "[EMAIL_ADDRESS][DOMAIN_NAME]"
type input "[PHONE_NUMBER]"
type input "51530"
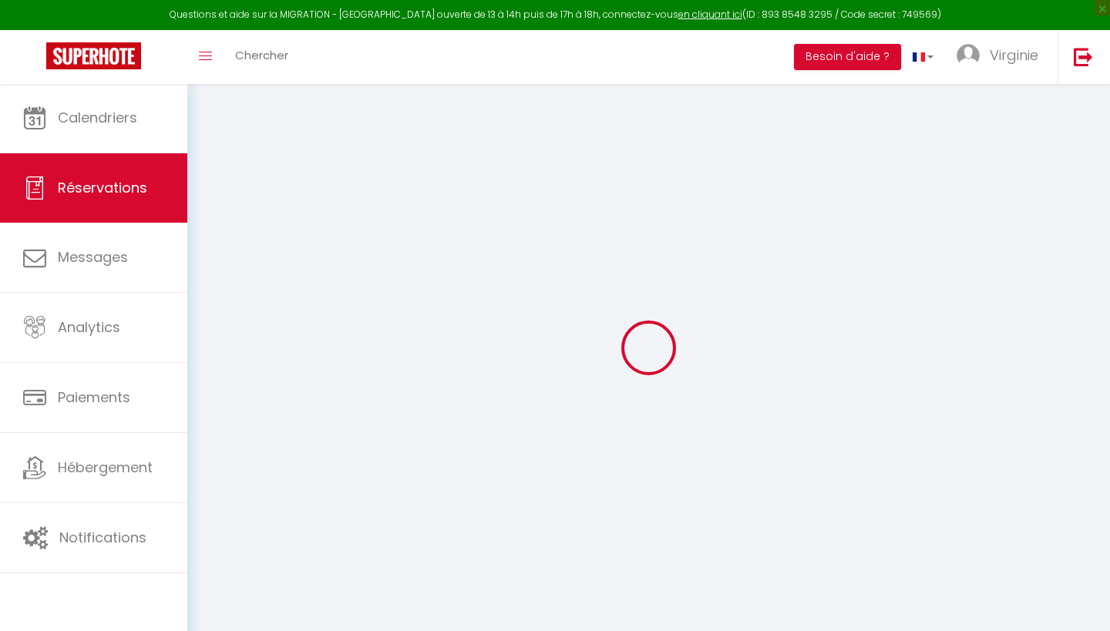
type input "[STREET_ADDRESS]"
type input "[DEMOGRAPHIC_DATA]"
select select "FR"
type input "17"
type input "26.52"
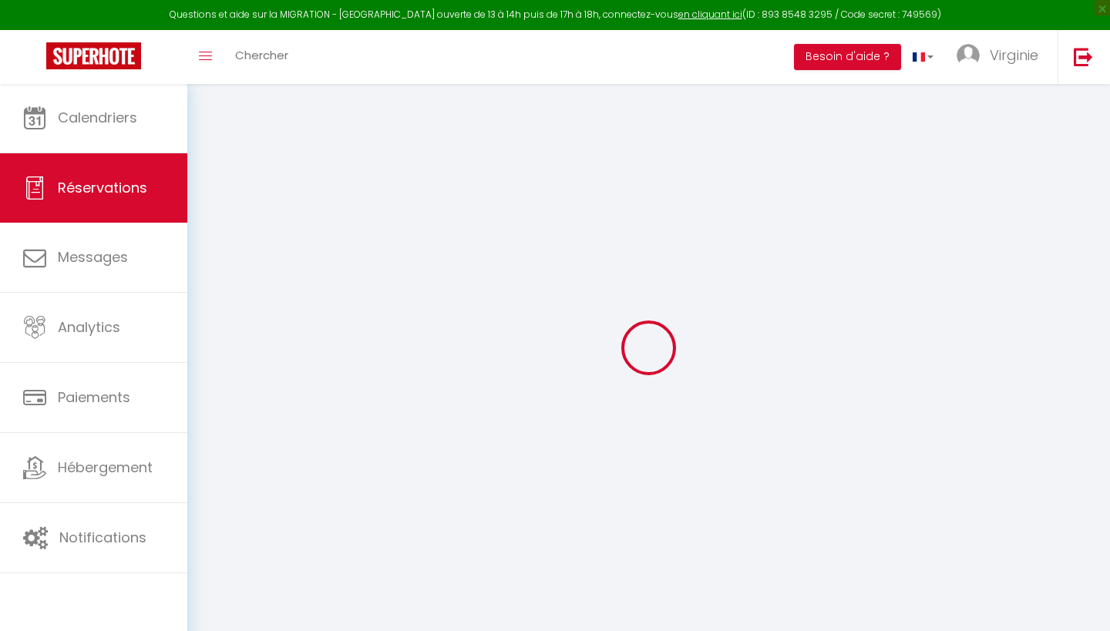
type input "2.51"
select select "54637"
select select "1"
select select
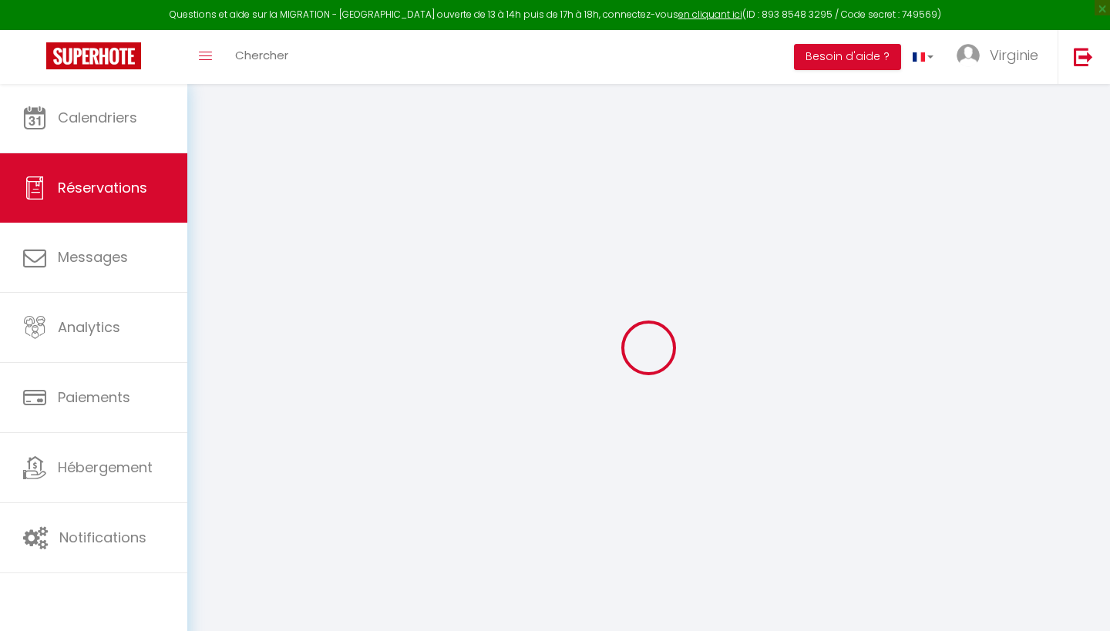
type input "3"
select select "12"
select select "14"
type input "109.8"
checkbox input "false"
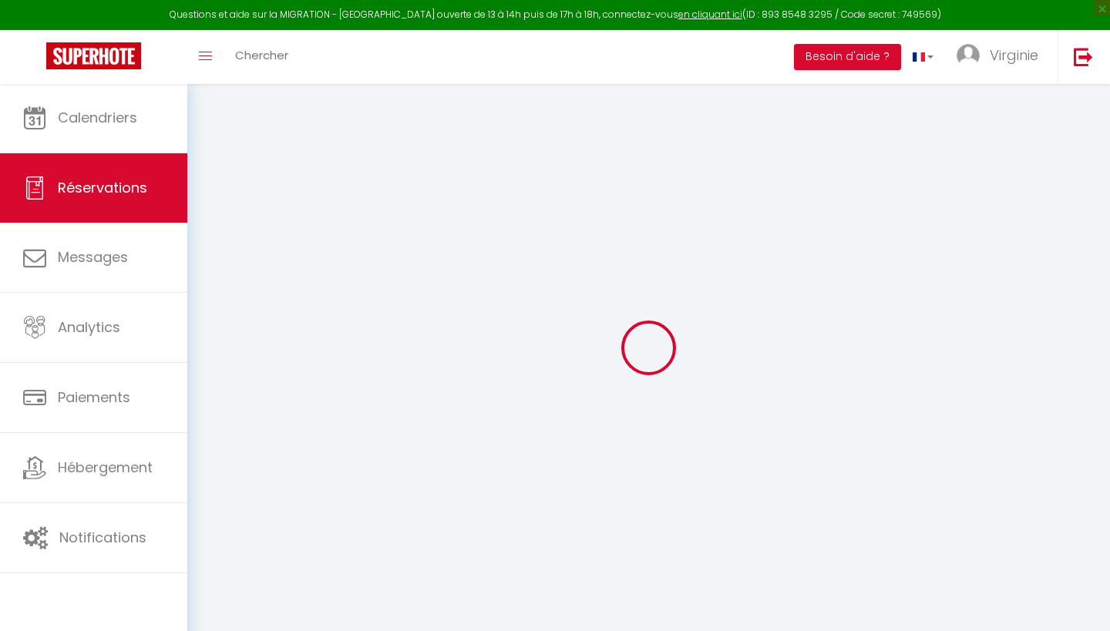
type input "0"
select select "2"
type input "50"
type input "34"
type input "0"
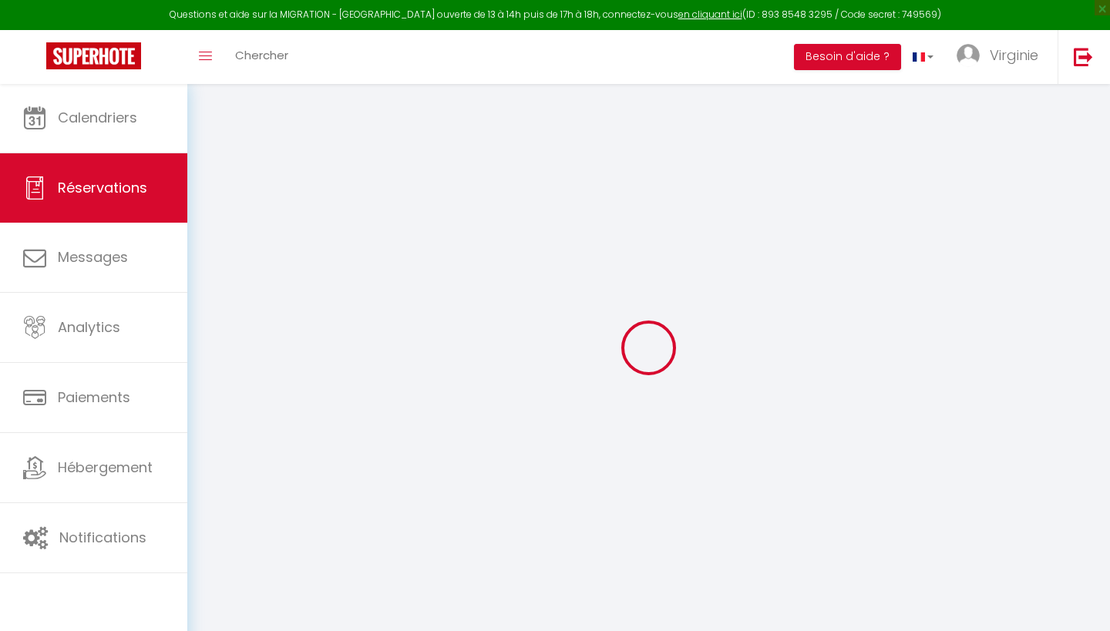
select select
checkbox input "false"
select select
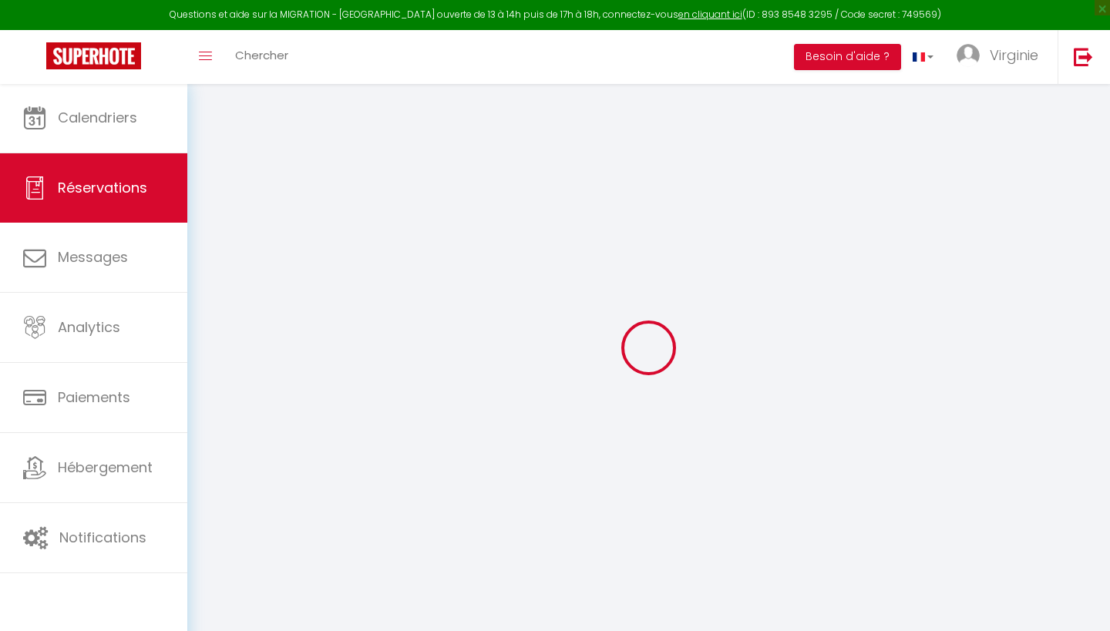
checkbox input "false"
select select
checkbox input "false"
type textarea "** THIS RESERVATION HAS BEEN PRE-PAID ** BOOKING NOTE : Payment charge is EUR 2…"
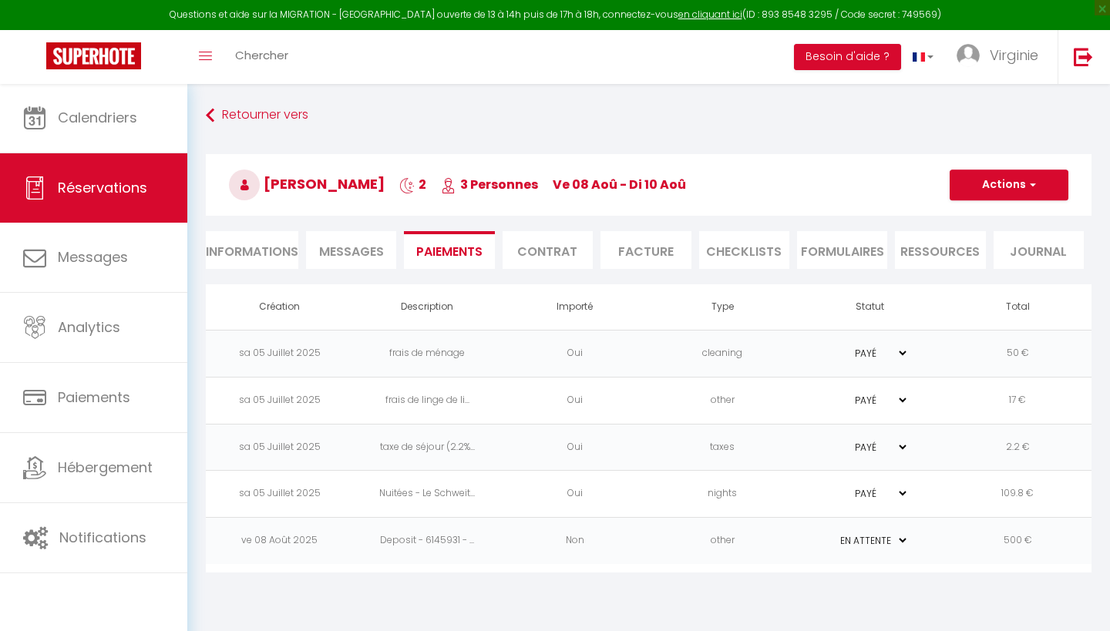
click at [375, 254] on span "Messages" at bounding box center [351, 252] width 65 height 18
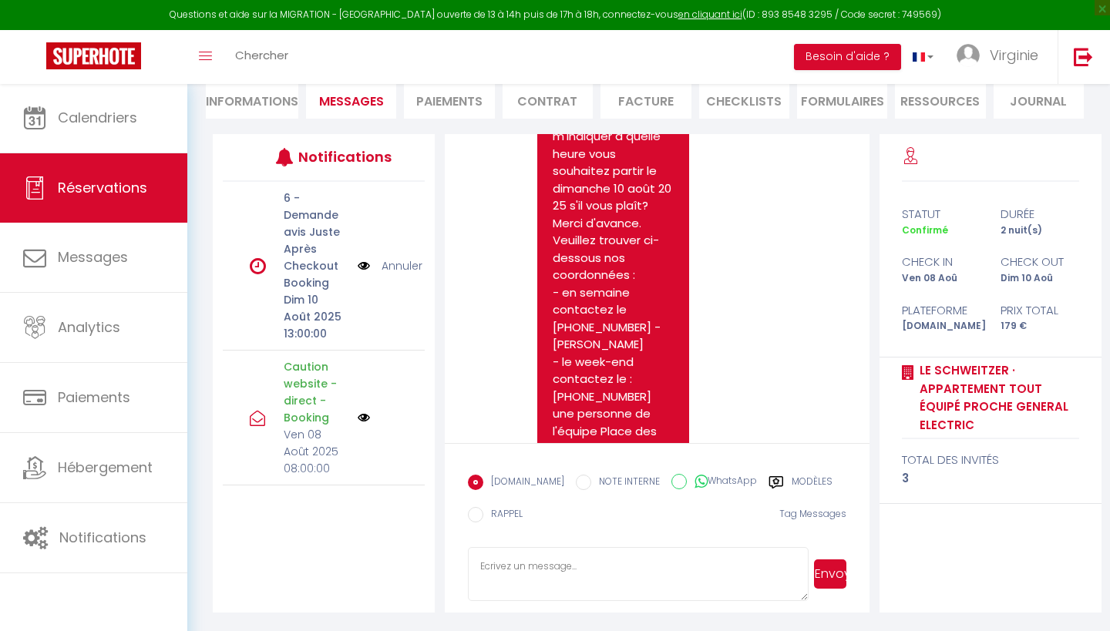
scroll to position [150, 0]
click at [550, 572] on textarea at bounding box center [638, 574] width 340 height 54
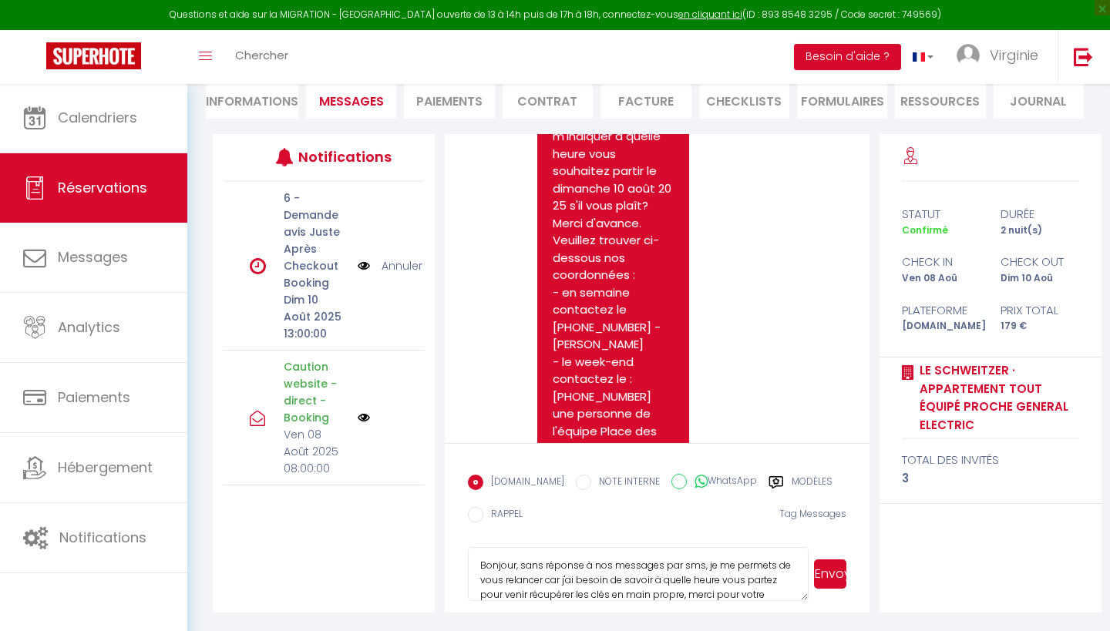
scroll to position [15, 0]
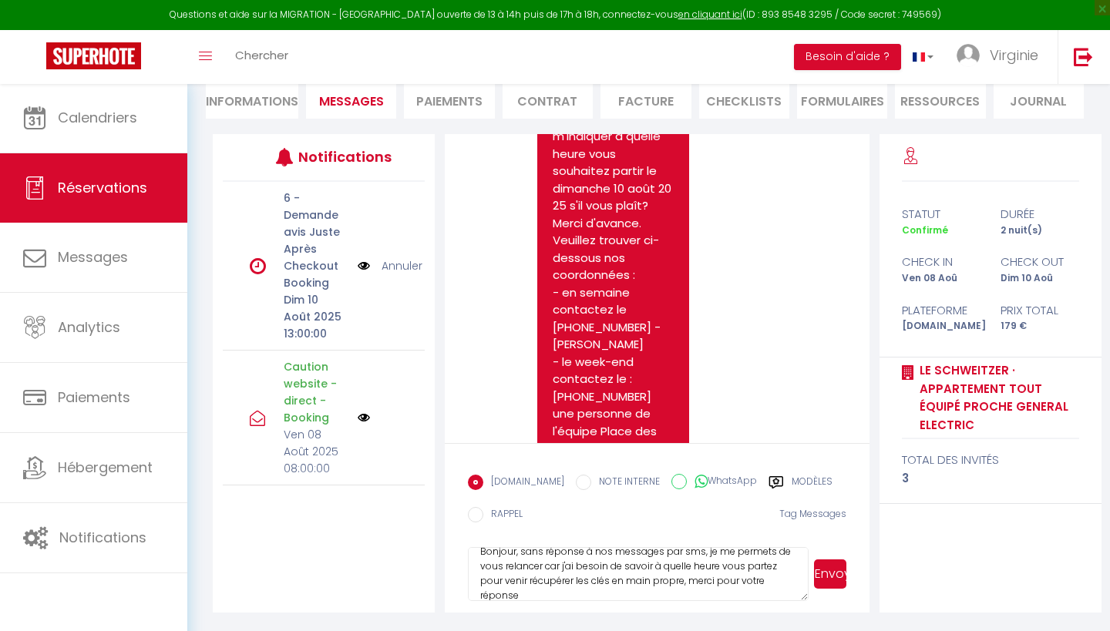
type textarea "Bonjour, sans réponse à nos messages par sms, je me permets de vous relancer ca…"
click at [830, 575] on button "Envoyer" at bounding box center [830, 574] width 32 height 29
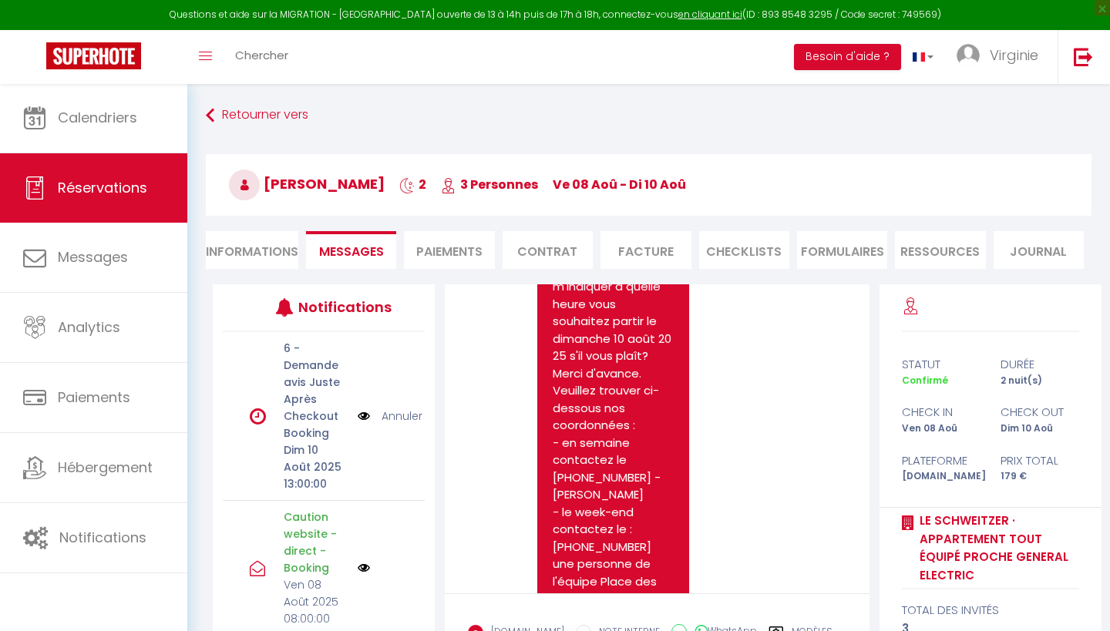
scroll to position [0, 0]
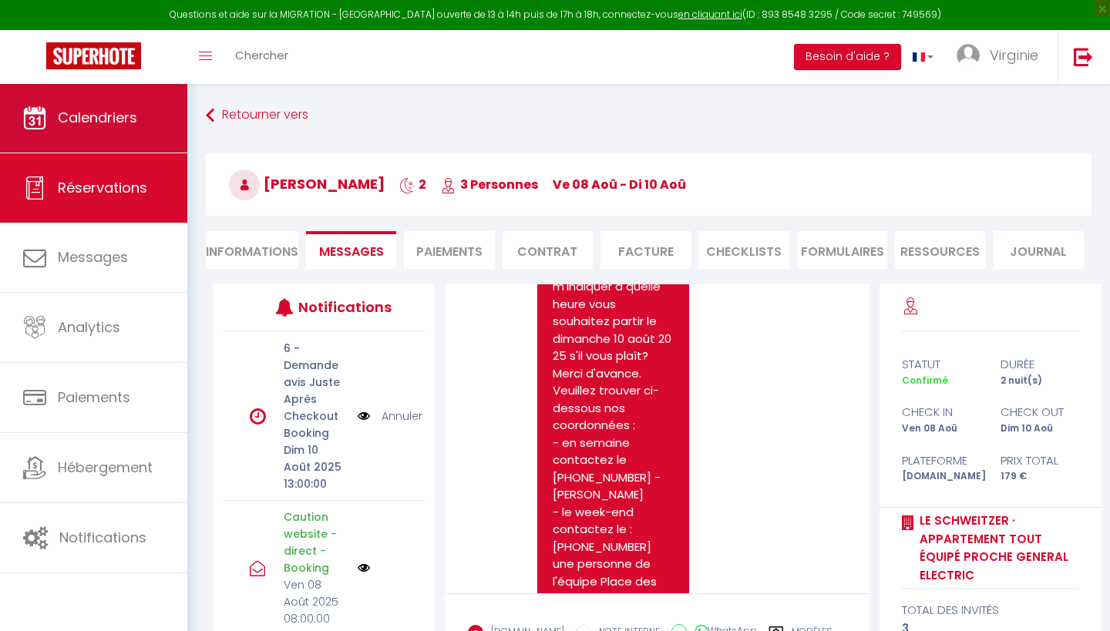
click at [119, 111] on span "Calendriers" at bounding box center [97, 117] width 79 height 19
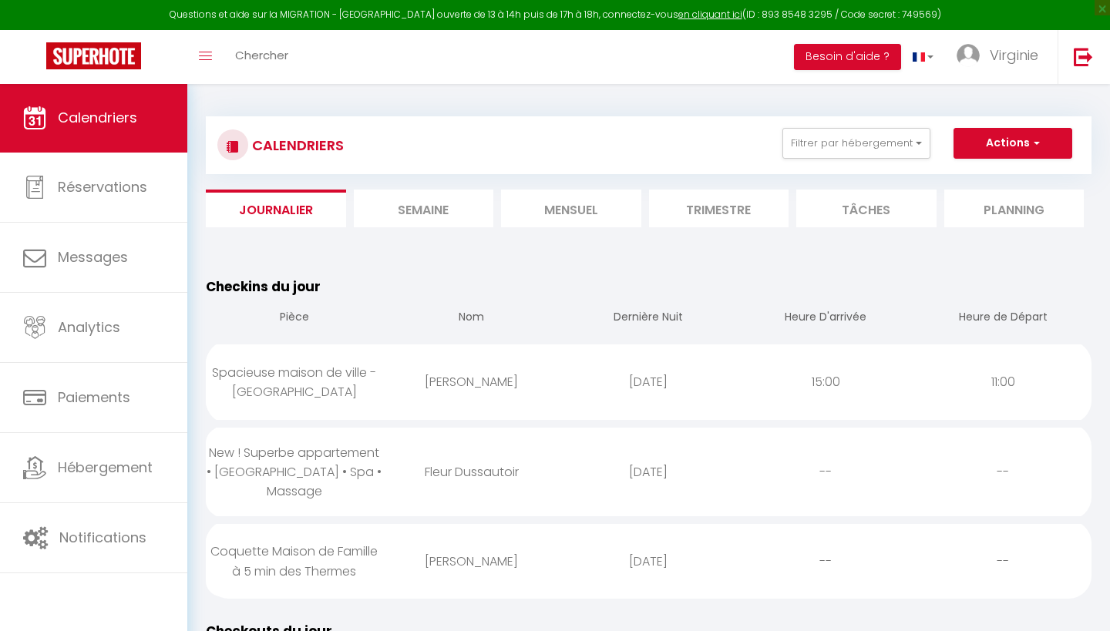
click at [591, 201] on li "Mensuel" at bounding box center [571, 209] width 140 height 38
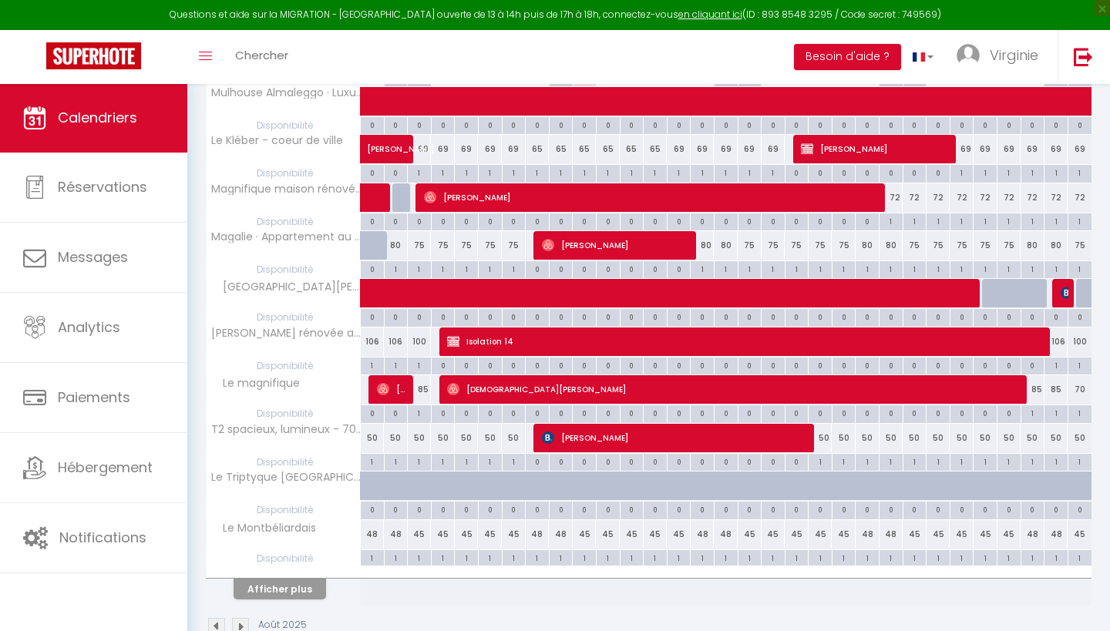
scroll to position [267, 0]
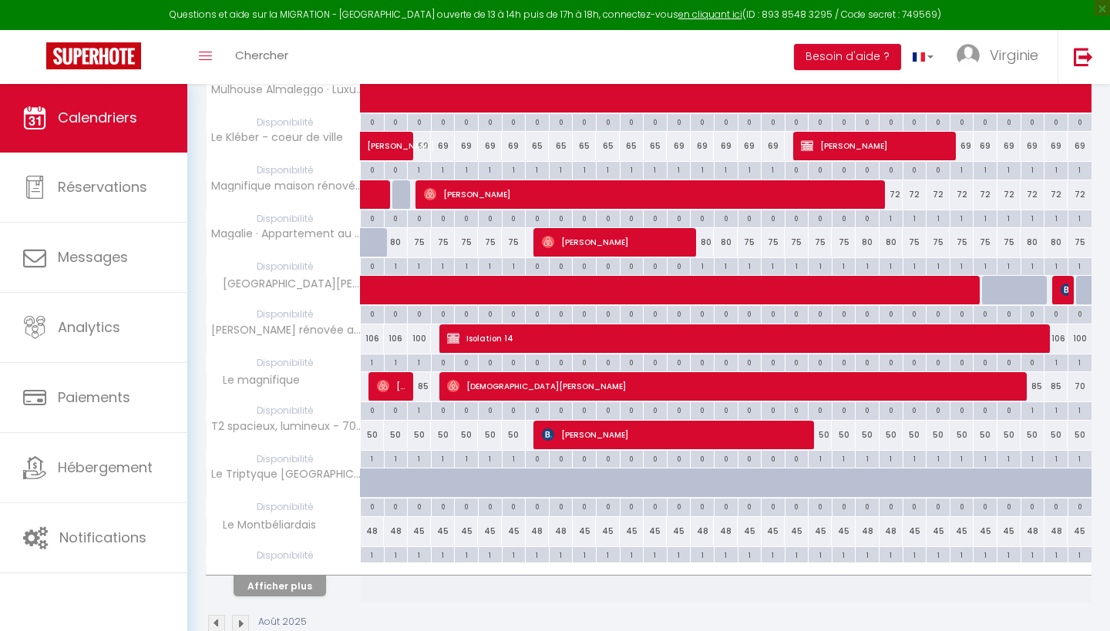
click at [292, 582] on button "Afficher plus" at bounding box center [280, 586] width 93 height 21
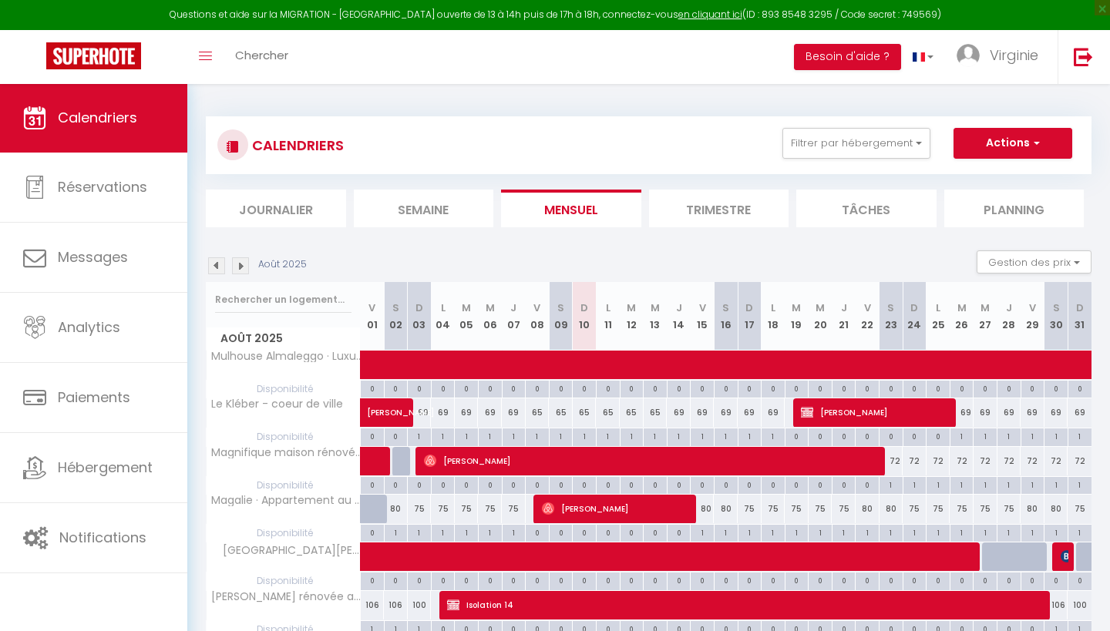
scroll to position [0, 0]
click at [217, 266] on img at bounding box center [216, 266] width 17 height 17
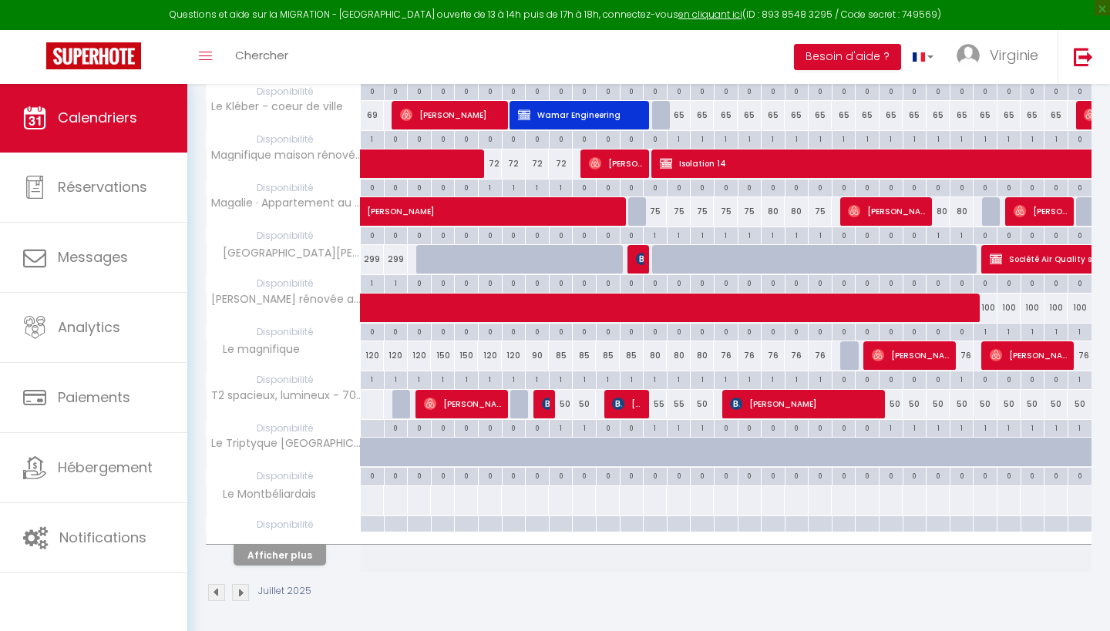
click at [308, 554] on button "Afficher plus" at bounding box center [280, 555] width 93 height 21
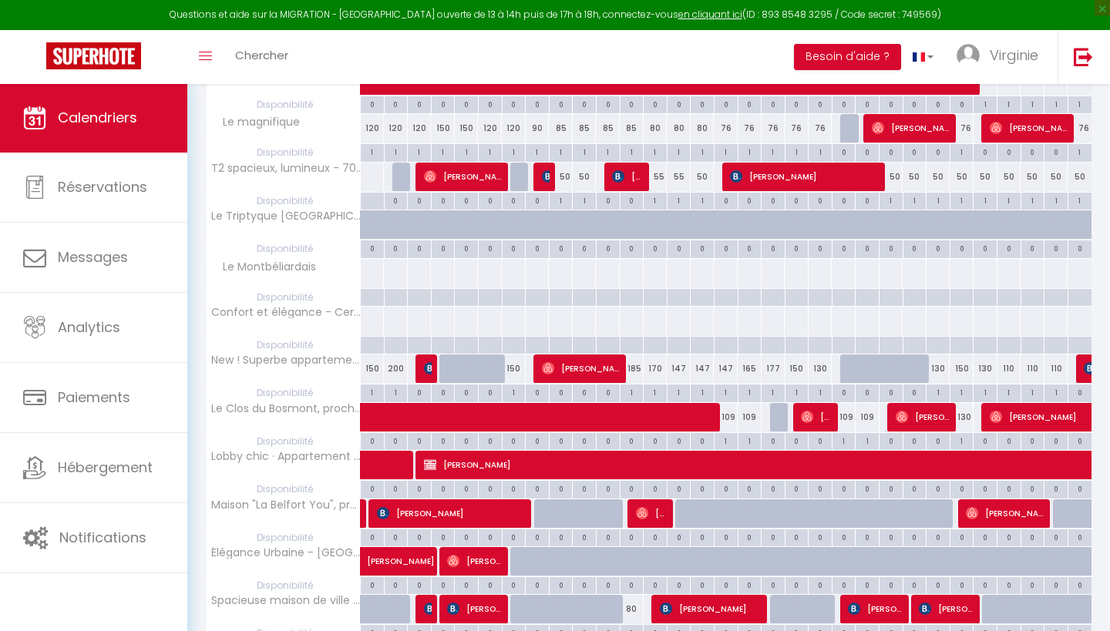
scroll to position [528, 0]
